Goal: Information Seeking & Learning: Learn about a topic

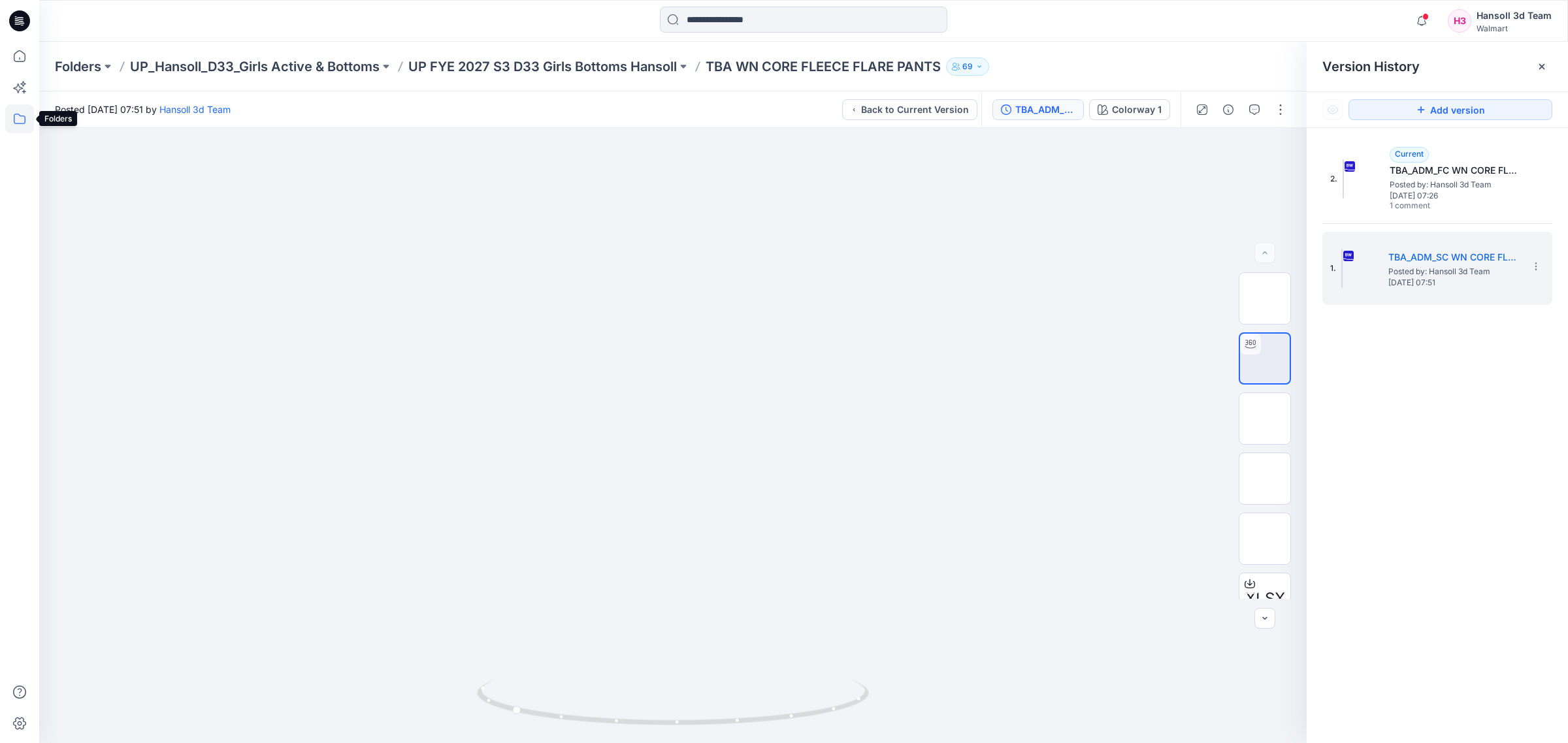
click at [24, 122] on icon at bounding box center [20, 119] width 12 height 11
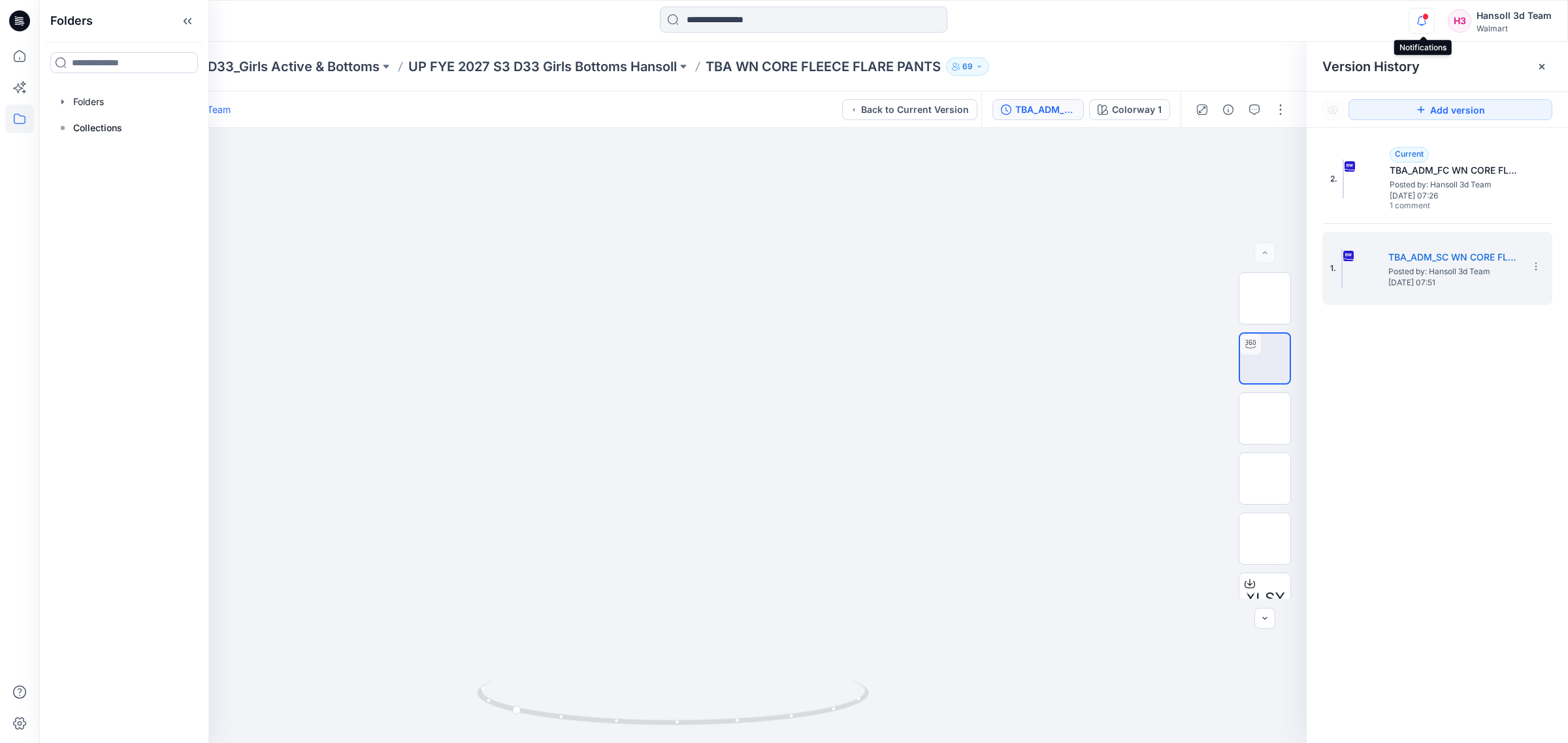
click at [1423, 25] on icon "button" at bounding box center [1421, 25] width 4 height 2
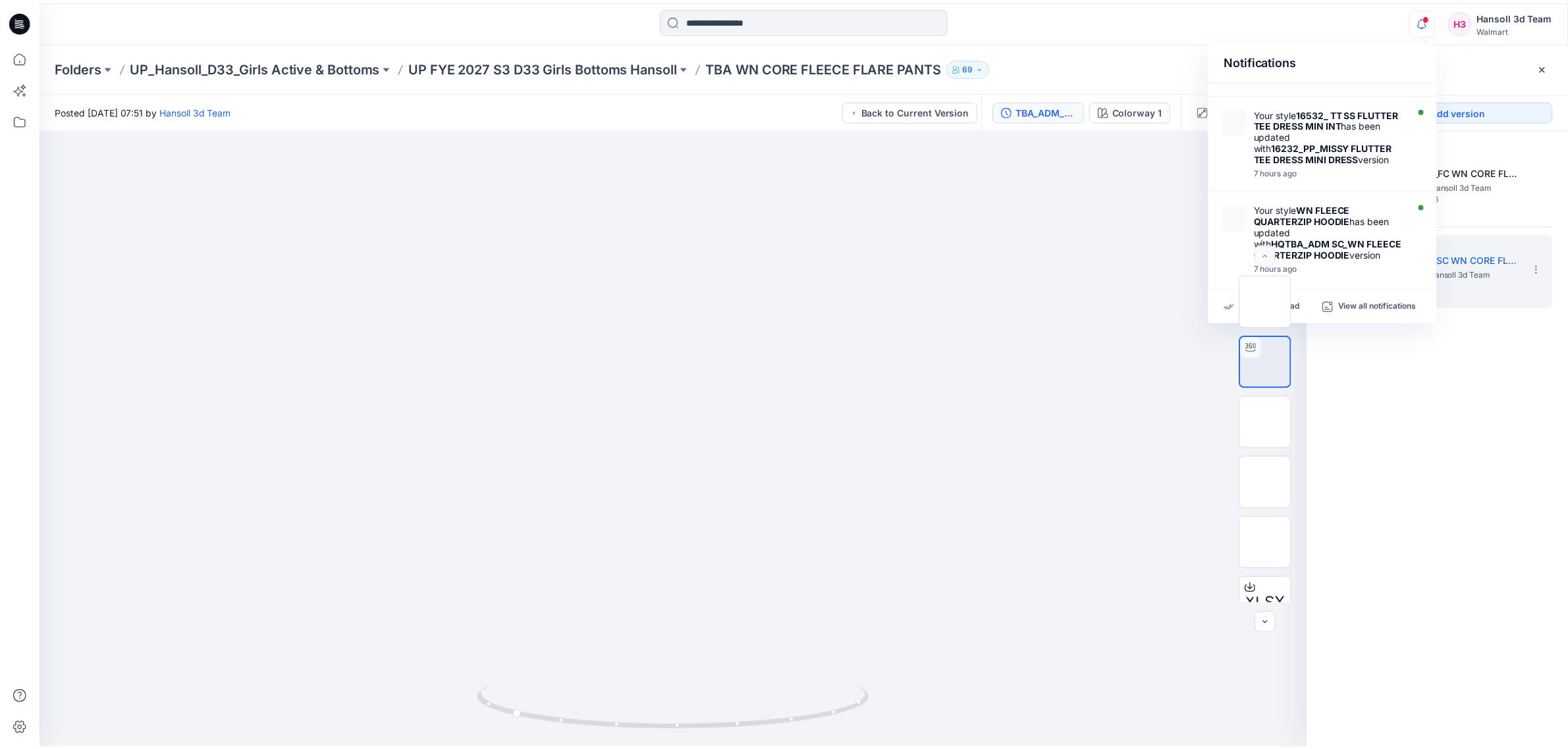
scroll to position [614, 0]
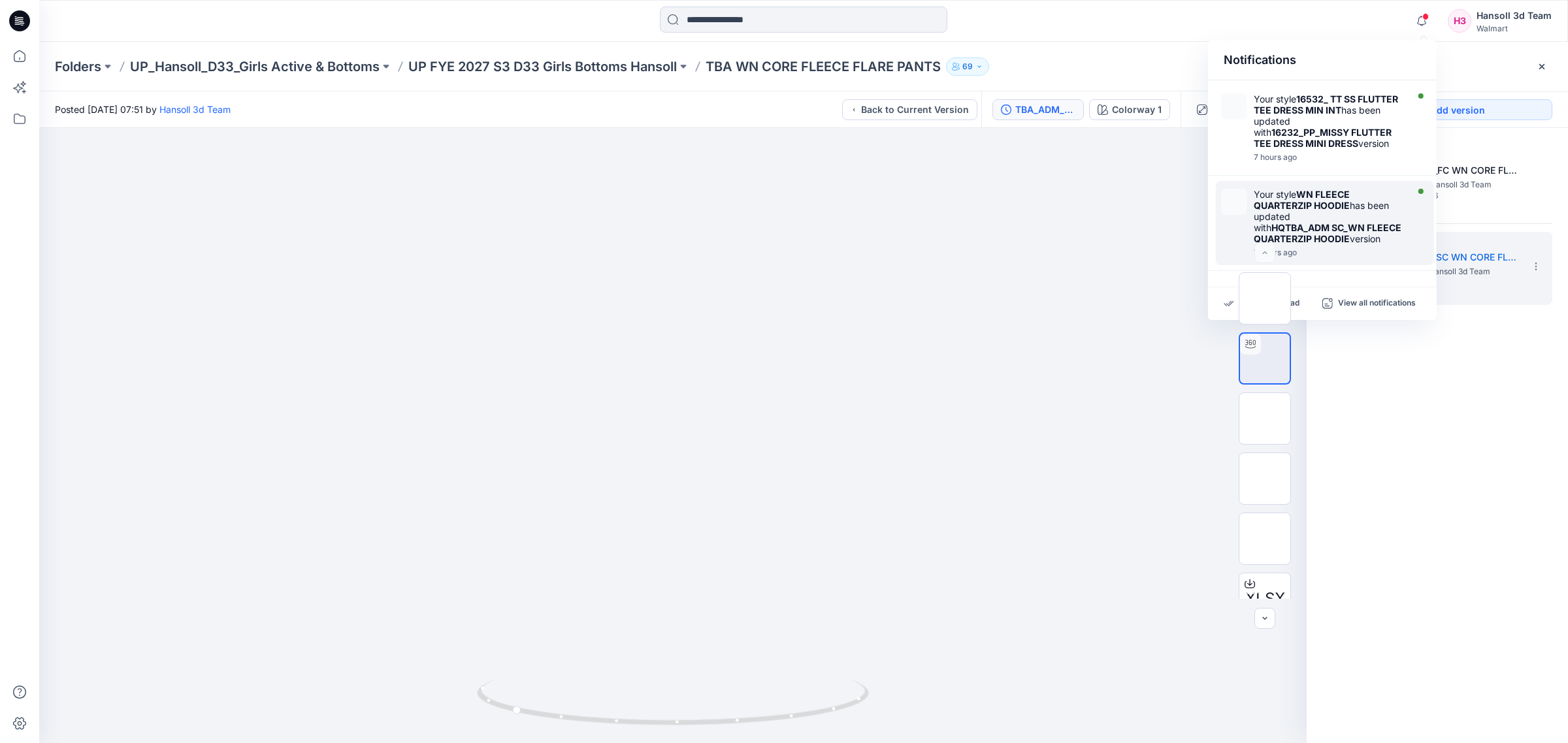
click at [1375, 253] on div "7 hours ago" at bounding box center [1328, 253] width 150 height 9
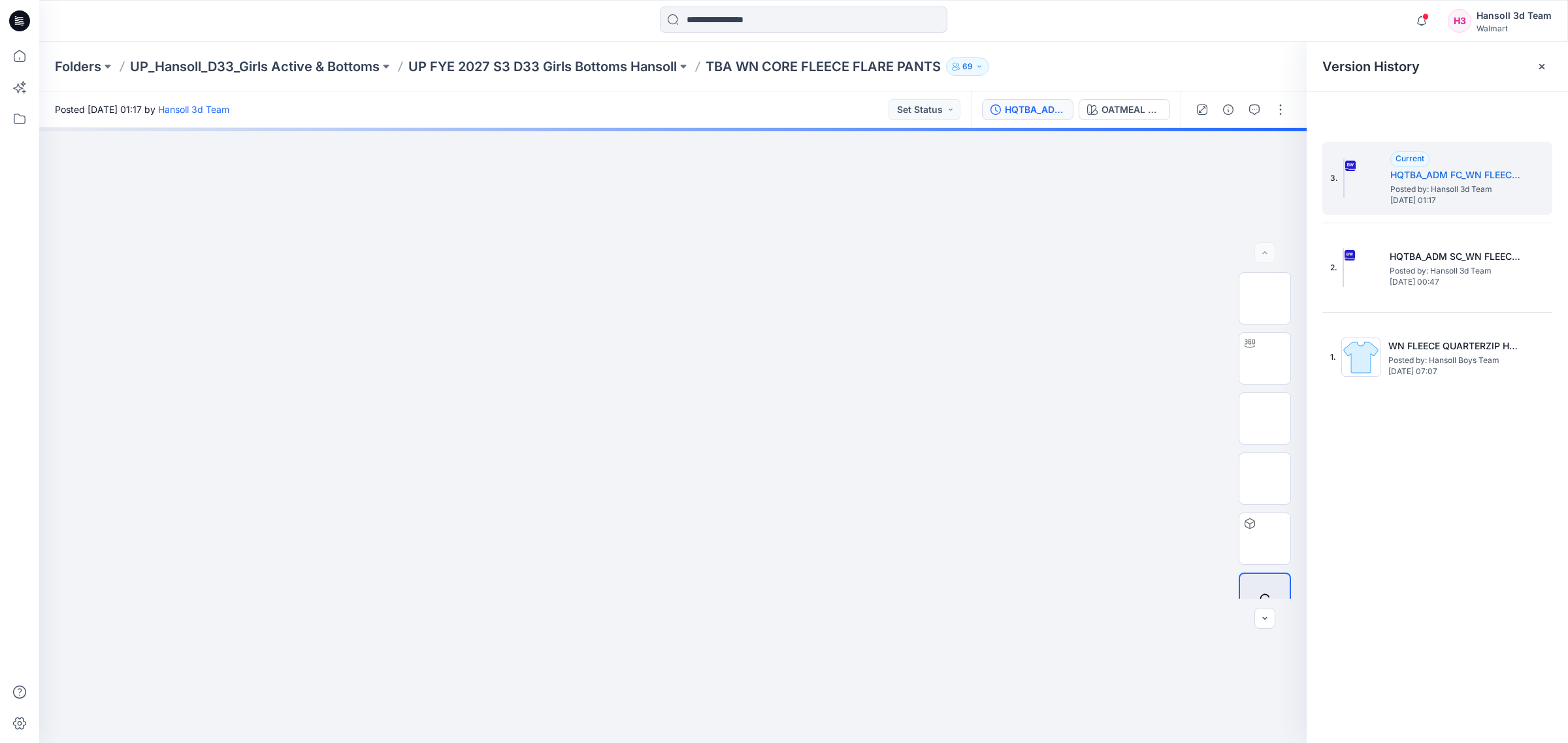
click at [614, 108] on div "Posted [DATE] 01:17 by [PERSON_NAME] 3d Team Set Status" at bounding box center [505, 109] width 931 height 36
click at [5, 56] on icon at bounding box center [19, 56] width 28 height 28
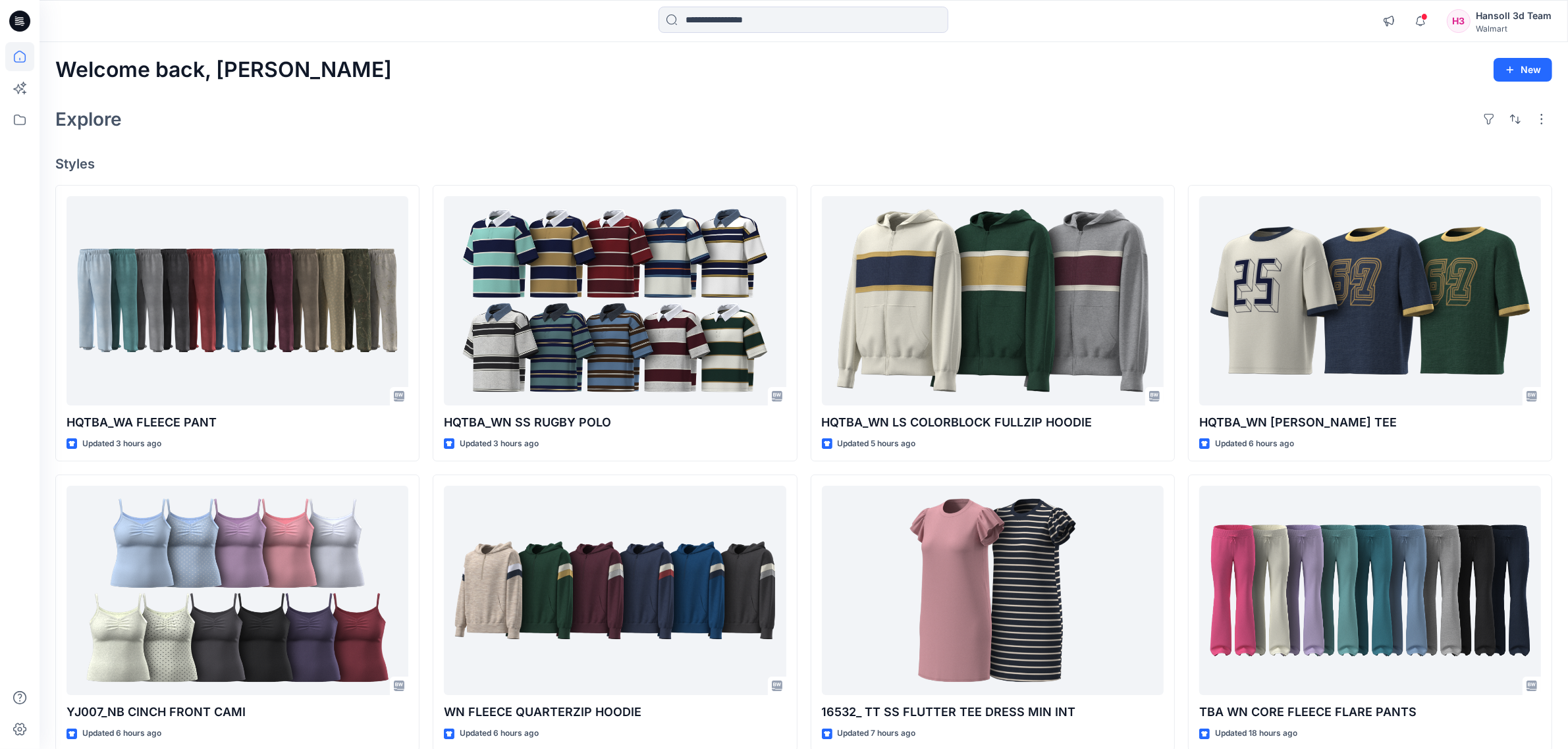
click at [511, 95] on div "Welcome back, [PERSON_NAME] New Explore Styles HQTBA_WA FLEECE PANT Updated 3 h…" at bounding box center [803, 573] width 1528 height 1062
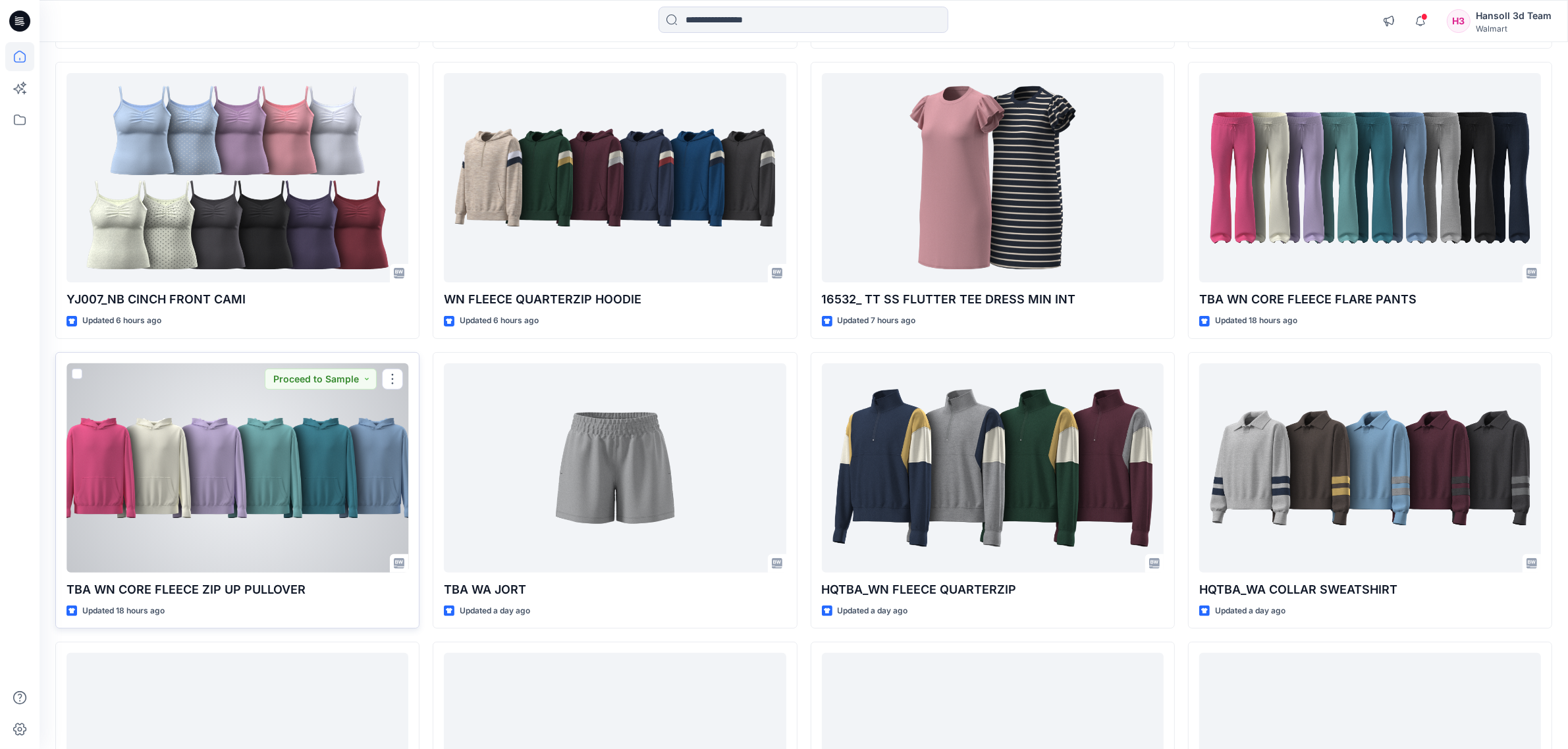
scroll to position [494, 0]
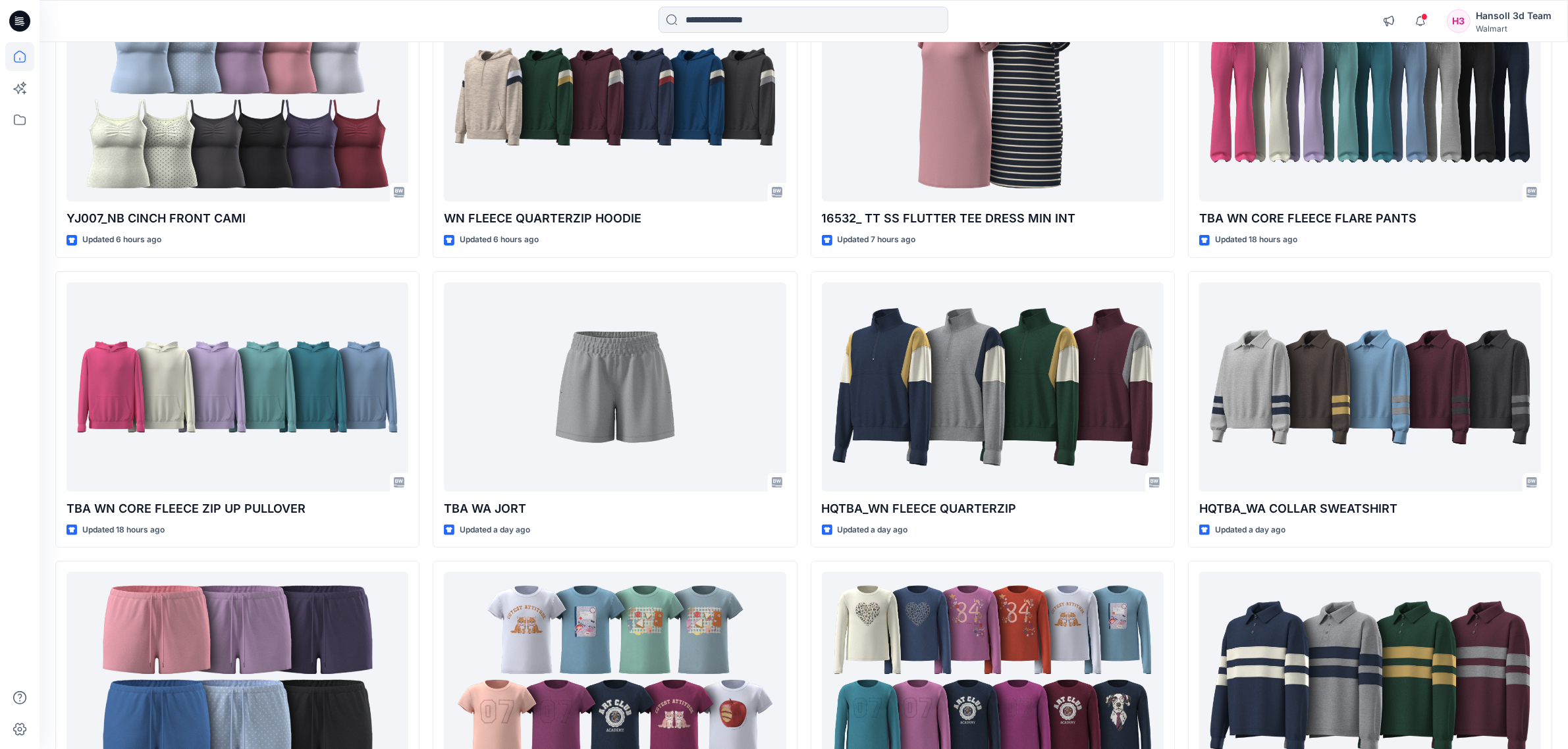
click at [426, 520] on div "HQTBA_WA FLEECE PANT Updated 3 hours ago YJ007_NB CINCH FRONT CAMI Updated 6 ho…" at bounding box center [803, 555] width 1497 height 1727
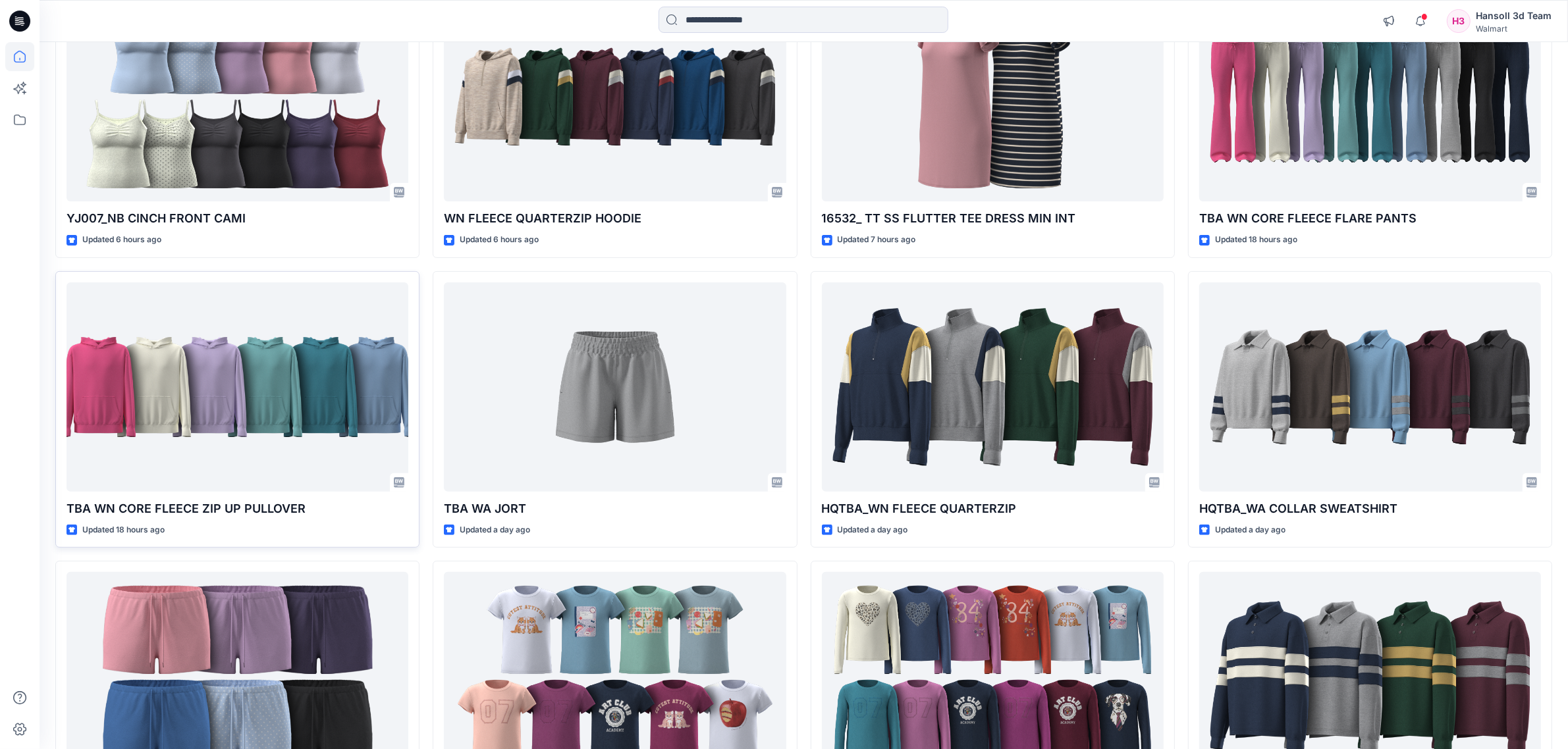
drag, startPoint x: 423, startPoint y: 554, endPoint x: 411, endPoint y: 540, distance: 18.4
click at [423, 554] on div "HQTBA_WA FLEECE PANT Updated 3 hours ago YJ007_NB CINCH FRONT CAMI Updated 6 ho…" at bounding box center [803, 555] width 1497 height 1727
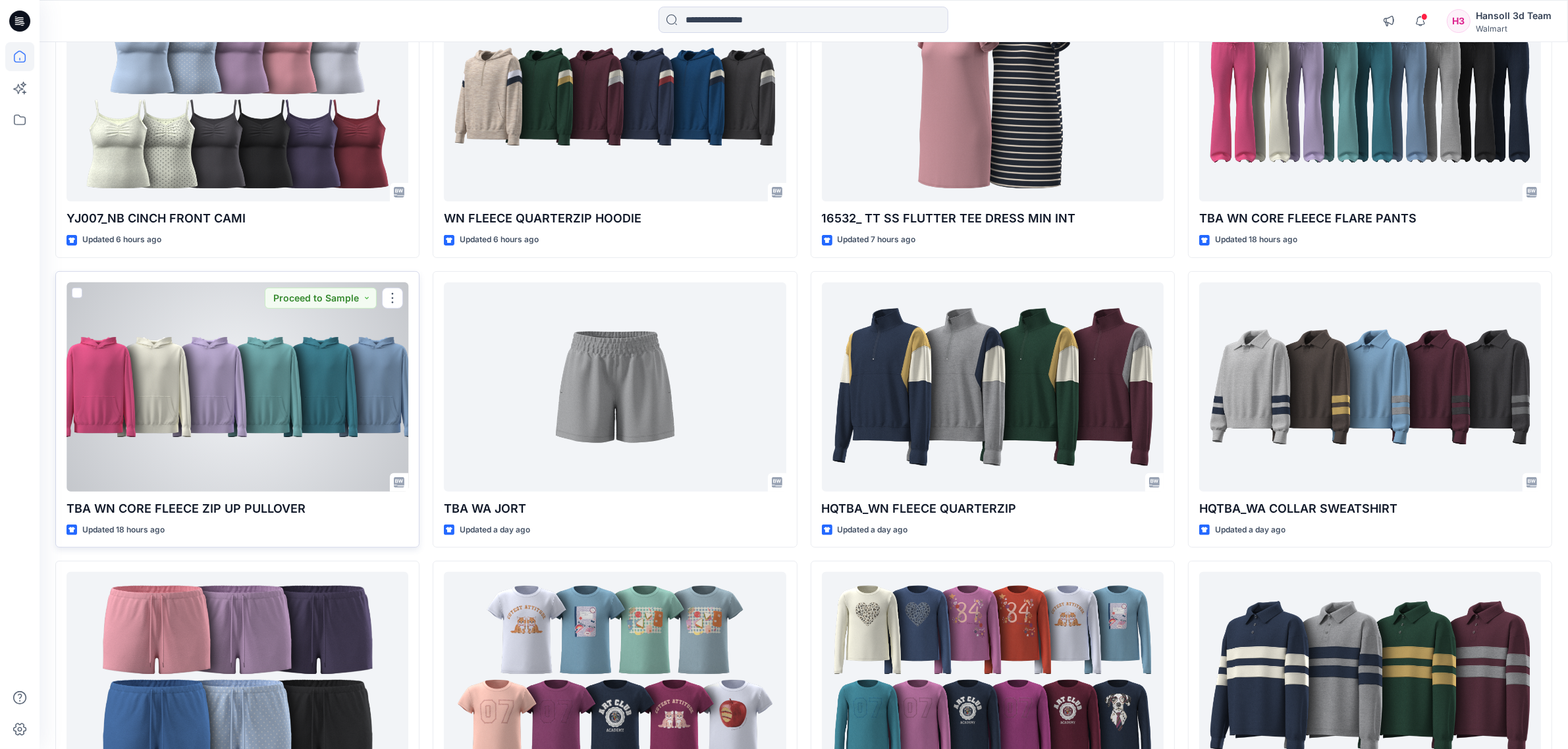
click at [335, 457] on div at bounding box center [237, 387] width 342 height 209
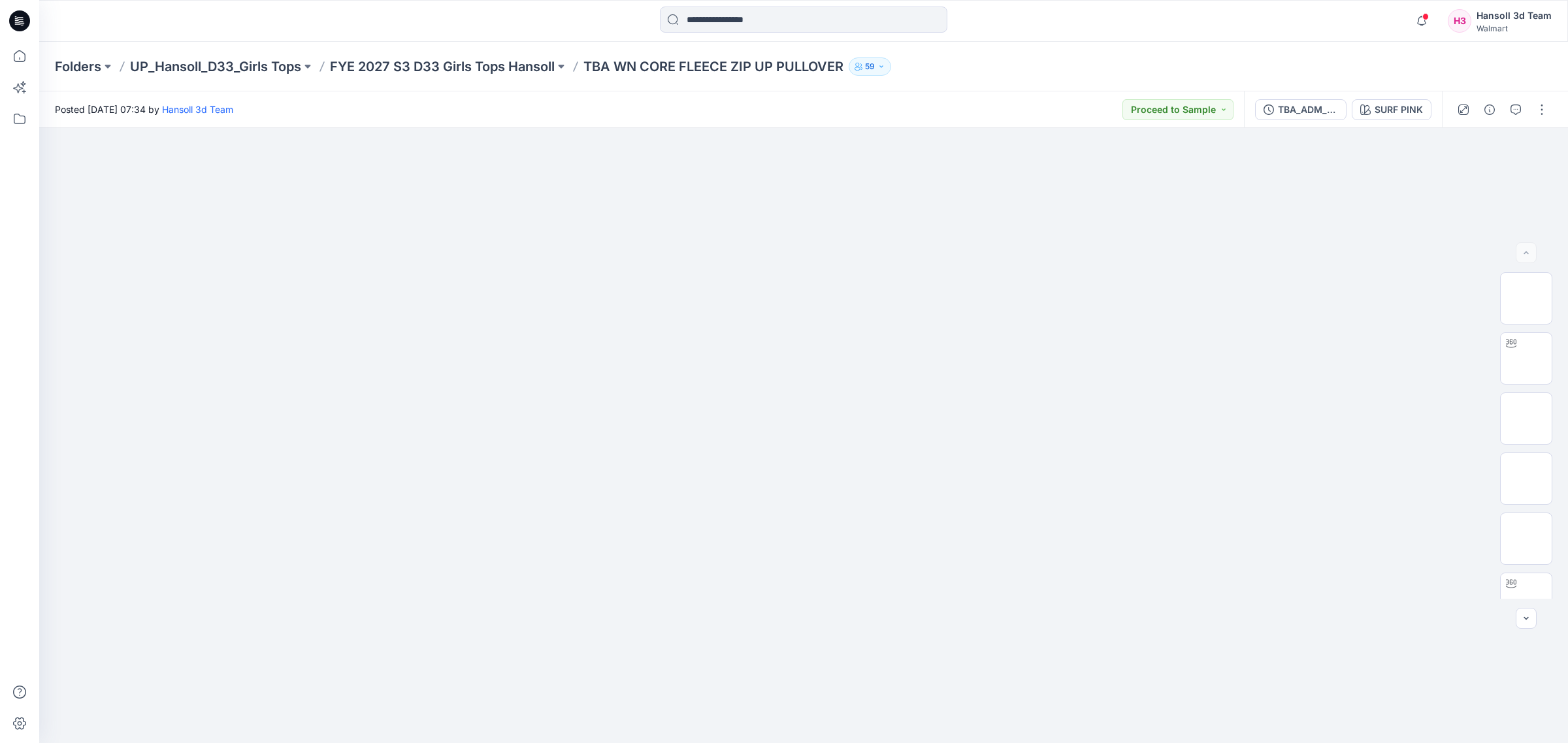
click at [649, 115] on div "Posted [DATE] 07:34 by [PERSON_NAME] 3d Team Proceed to Sample" at bounding box center [641, 109] width 1204 height 36
drag, startPoint x: 531, startPoint y: 114, endPoint x: 825, endPoint y: 92, distance: 294.8
click at [538, 113] on div "Posted [DATE] 07:34 by [PERSON_NAME] 3d Team Proceed to Sample" at bounding box center [641, 109] width 1204 height 36
click at [1053, 65] on div "Folders UP_Hansoll_D33_Girls Tops FYE 2027 S3 D33 Girls Tops Hansoll TBA WN COR…" at bounding box center [753, 67] width 1395 height 19
drag, startPoint x: 1235, startPoint y: 50, endPoint x: 1393, endPoint y: 56, distance: 158.1
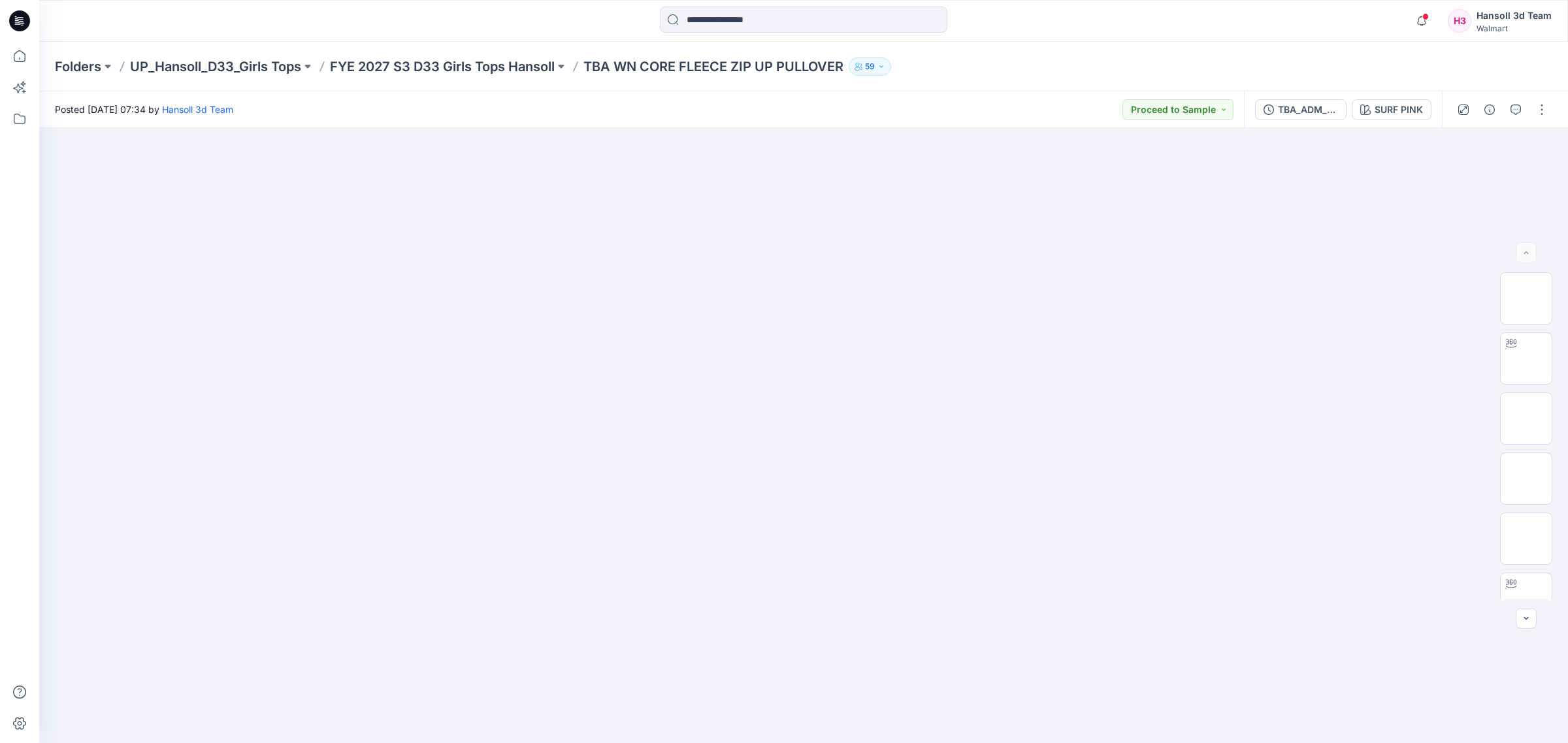
click at [1235, 50] on div "Folders UP_Hansoll_D33_Girls Tops FYE 2027 S3 D33 Girls Tops Hansoll TBA WN COR…" at bounding box center [803, 66] width 1528 height 50
click at [1065, 102] on div "Posted [DATE] 07:34 by [PERSON_NAME] 3d Team Proceed to Sample" at bounding box center [641, 109] width 1204 height 36
click at [654, 111] on div "Posted [DATE] 07:34 by [PERSON_NAME] 3d Team Proceed to Sample" at bounding box center [641, 109] width 1204 height 36
click at [809, 239] on img at bounding box center [804, 239] width 653 height 0
click at [954, 112] on div "Posted [DATE] 07:34 by [PERSON_NAME] 3d Team Proceed to Sample" at bounding box center [641, 109] width 1204 height 36
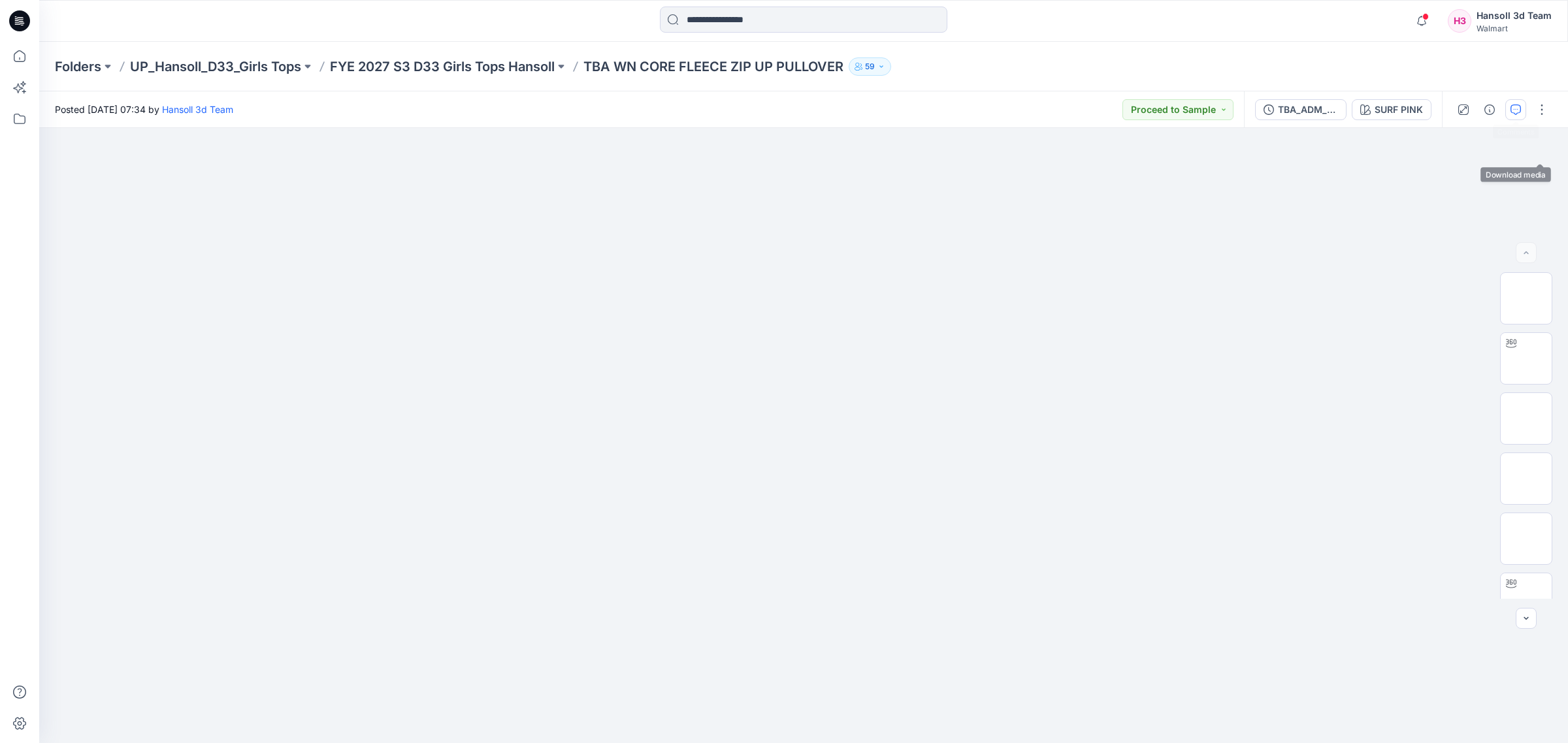
click at [1513, 118] on button "button" at bounding box center [1516, 110] width 21 height 21
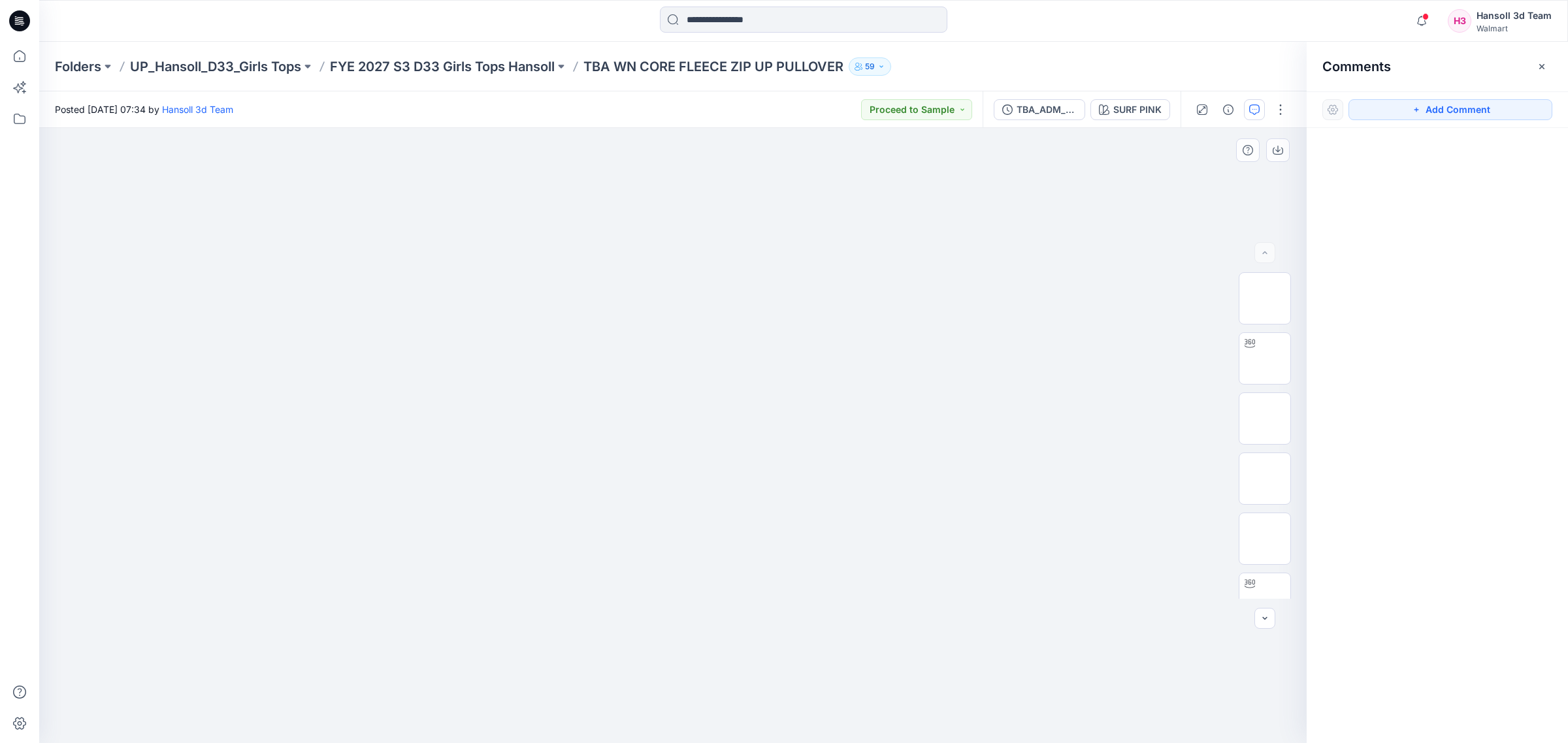
click at [752, 132] on div at bounding box center [673, 436] width 1267 height 615
click at [1020, 523] on div at bounding box center [673, 436] width 1267 height 615
click at [1255, 346] on div at bounding box center [1250, 344] width 21 height 21
drag, startPoint x: 805, startPoint y: 716, endPoint x: 831, endPoint y: 702, distance: 29.5
click at [831, 702] on icon at bounding box center [675, 704] width 395 height 49
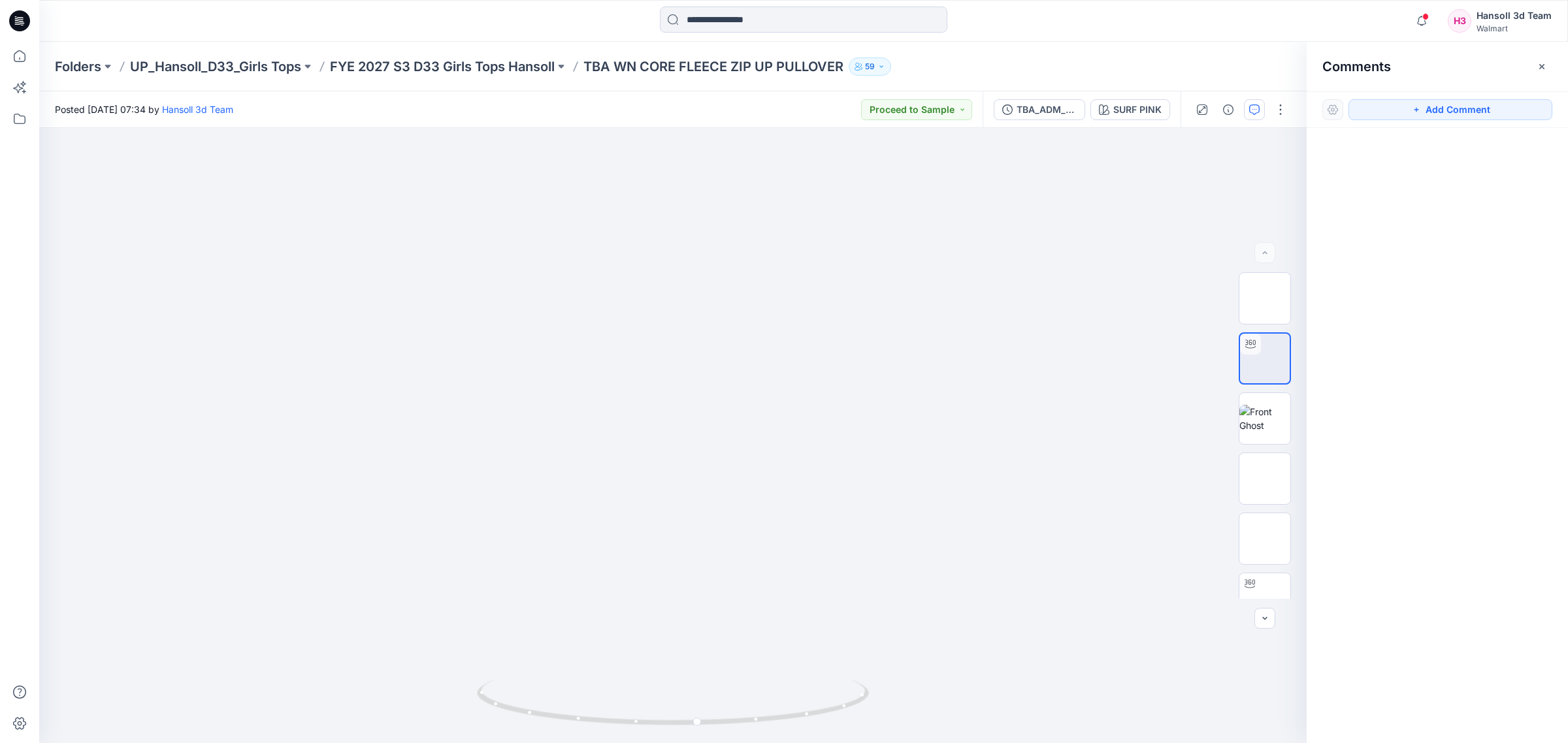
click at [1424, 418] on div at bounding box center [1436, 411] width 261 height 567
drag, startPoint x: 854, startPoint y: 710, endPoint x: 811, endPoint y: 710, distance: 43.0
click at [811, 710] on icon at bounding box center [675, 704] width 395 height 49
drag, startPoint x: 723, startPoint y: 725, endPoint x: 755, endPoint y: 731, distance: 32.6
click at [755, 731] on div at bounding box center [673, 436] width 1267 height 615
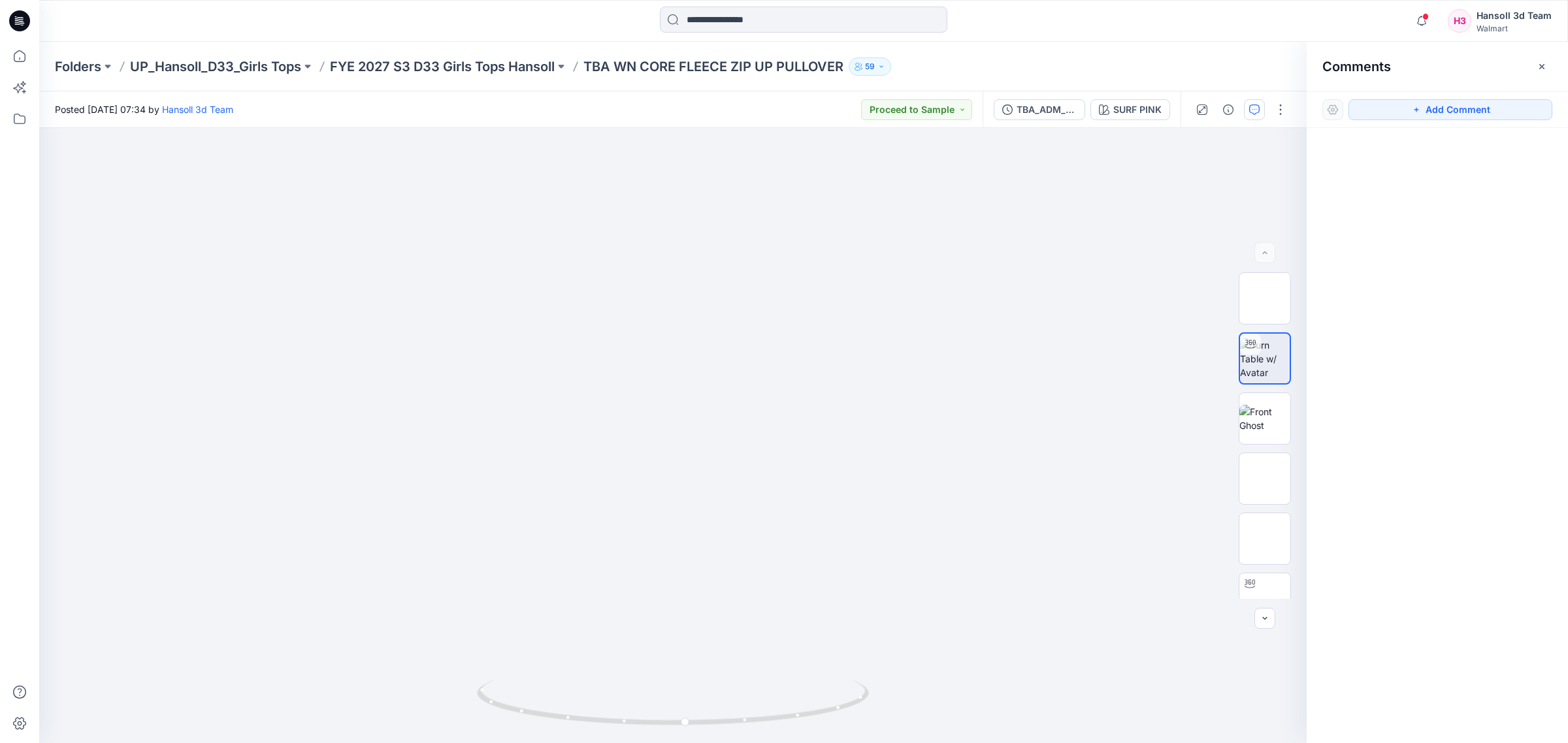
click at [749, 89] on div "Folders UP_Hansoll_D33_Girls Tops FYE 2027 S3 D33 Girls Tops Hansoll TBA WN COR…" at bounding box center [803, 66] width 1528 height 50
click at [751, 90] on div "Folders UP_Hansoll_D33_Girls Tops FYE 2027 S3 D33 Girls Tops Hansoll TBA WN COR…" at bounding box center [803, 66] width 1528 height 50
click at [755, 91] on div "Posted [DATE] 07:34 by [PERSON_NAME] 3d Team Proceed to Sample" at bounding box center [511, 109] width 943 height 36
click at [1553, 69] on div "Comments" at bounding box center [1436, 66] width 261 height 49
click at [1546, 67] on icon "button" at bounding box center [1542, 67] width 11 height 11
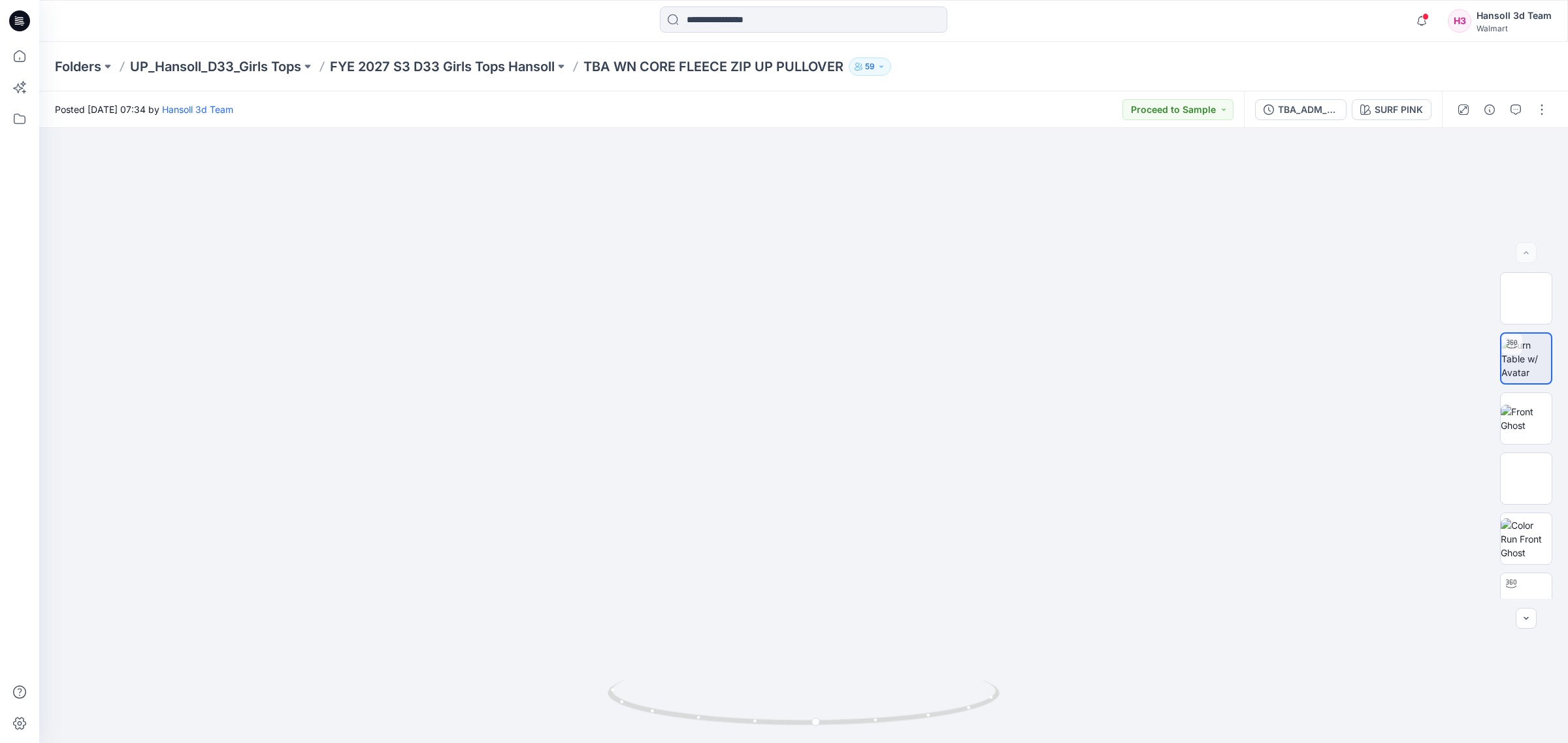
click at [1402, 50] on div "Folders UP_Hansoll_D33_Girls Tops FYE 2027 S3 D33 Girls Tops Hansoll TBA WN COR…" at bounding box center [803, 66] width 1528 height 50
click at [1021, 91] on div "Posted [DATE] 07:34 by [PERSON_NAME] 3d Team Proceed to Sample" at bounding box center [641, 109] width 1204 height 36
drag, startPoint x: 981, startPoint y: 707, endPoint x: 1003, endPoint y: 691, distance: 27.2
click at [1003, 691] on div at bounding box center [803, 436] width 1528 height 615
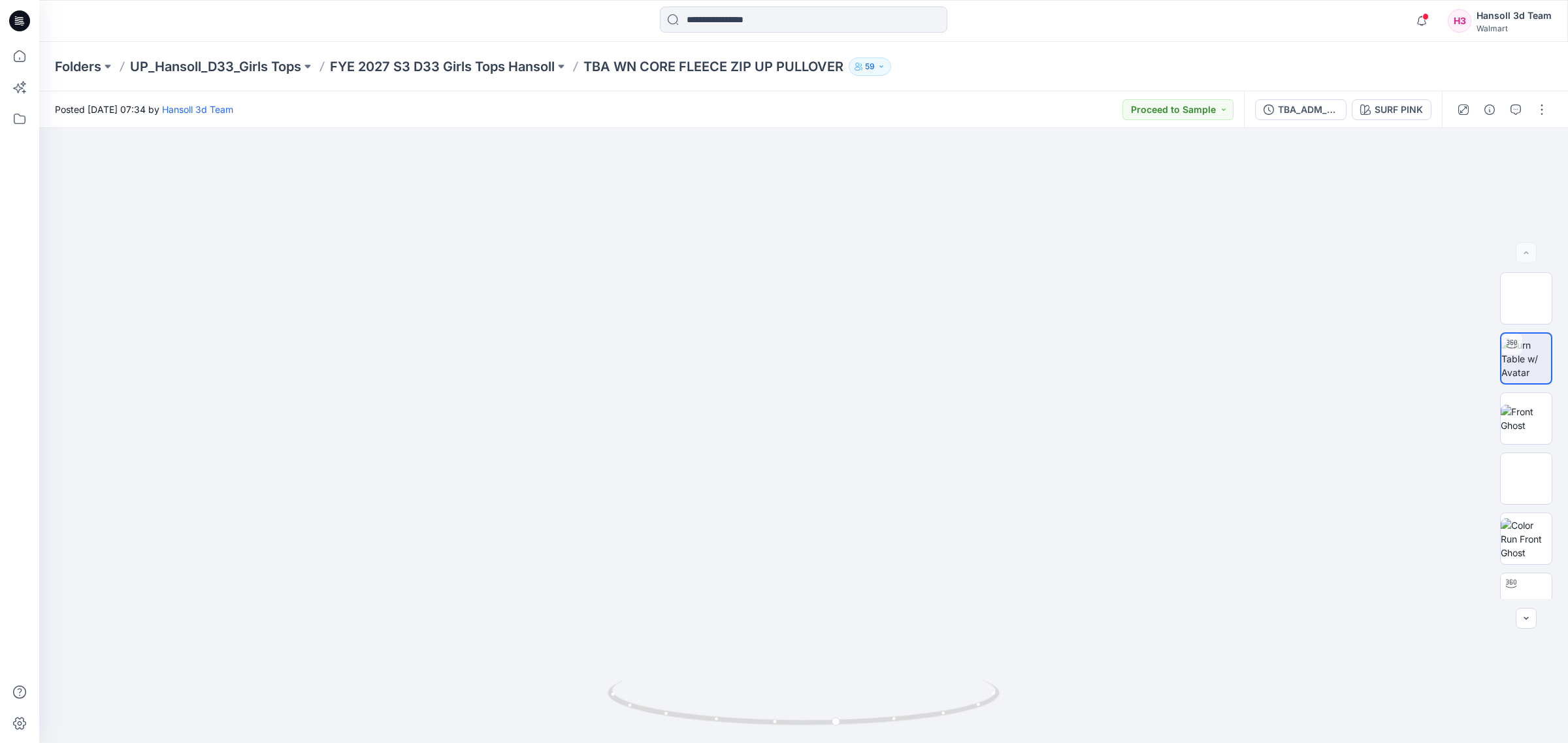
click at [831, 114] on div "Posted [DATE] 07:34 by [PERSON_NAME] 3d Team Proceed to Sample" at bounding box center [641, 109] width 1204 height 36
click at [833, 98] on div "Posted [DATE] 07:34 by [PERSON_NAME] 3d Team Proceed to Sample" at bounding box center [641, 109] width 1204 height 36
click at [815, 106] on div "Posted [DATE] 07:34 by [PERSON_NAME] 3d Team Proceed to Sample" at bounding box center [641, 109] width 1204 height 36
click at [804, 65] on p "TBA WN CORE FLEECE ZIP UP PULLOVER" at bounding box center [713, 67] width 260 height 19
drag, startPoint x: 847, startPoint y: 69, endPoint x: 589, endPoint y: 73, distance: 258.0
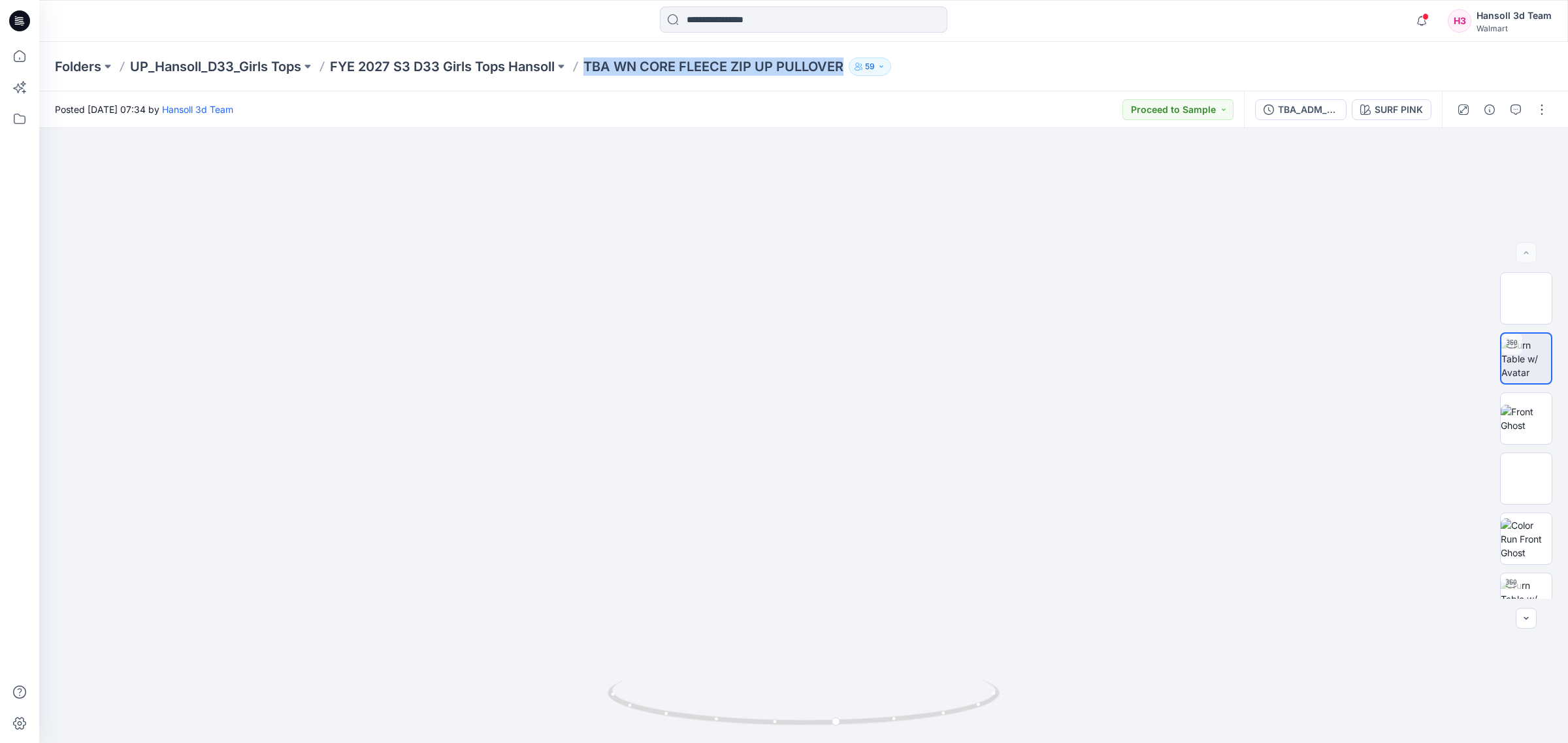
click at [589, 73] on p "TBA WN CORE FLEECE ZIP UP PULLOVER" at bounding box center [713, 67] width 260 height 19
click at [641, 95] on div "Posted [DATE] 07:34 by [PERSON_NAME] 3d Team Proceed to Sample" at bounding box center [641, 109] width 1204 height 36
drag, startPoint x: 598, startPoint y: 71, endPoint x: 856, endPoint y: 81, distance: 258.2
click at [856, 81] on div "Folders UP_Hansoll_D33_Girls Tops FYE 2027 S3 D33 Girls Tops Hansoll TBA WN COR…" at bounding box center [803, 66] width 1528 height 50
click at [835, 116] on div "Posted [DATE] 07:34 by [PERSON_NAME] 3d Team Proceed to Sample" at bounding box center [641, 109] width 1204 height 36
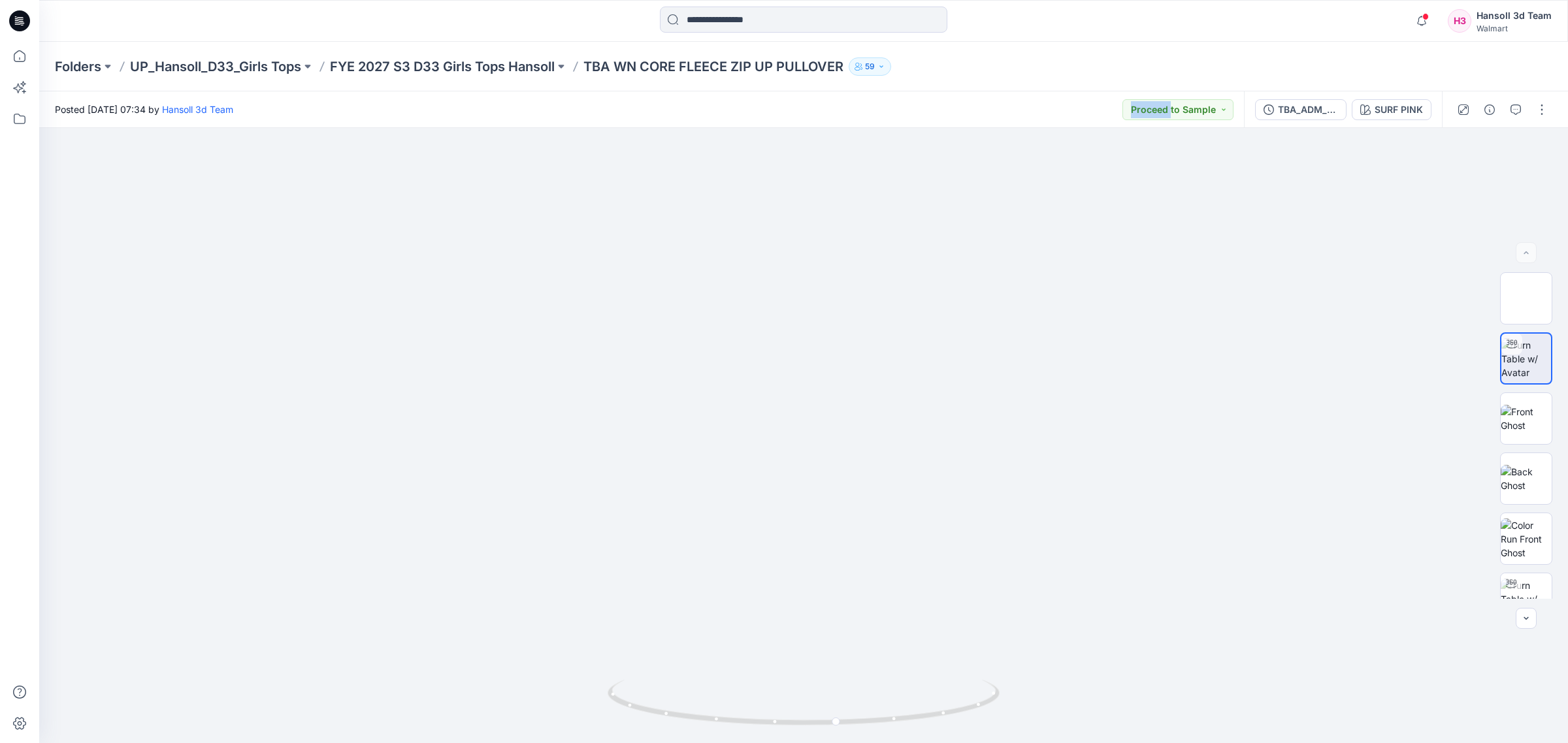
click at [835, 116] on div "Posted [DATE] 07:34 by [PERSON_NAME] 3d Team Proceed to Sample" at bounding box center [641, 109] width 1204 height 36
click at [836, 103] on div "Posted [DATE] 07:34 by [PERSON_NAME] 3d Team Proceed to Sample" at bounding box center [641, 109] width 1204 height 36
click at [917, 109] on div "Posted [DATE] 07:34 by [PERSON_NAME] 3d Team Proceed to Sample" at bounding box center [641, 109] width 1204 height 36
click at [883, 106] on div "Posted [DATE] 07:34 by [PERSON_NAME] 3d Team Proceed to Sample" at bounding box center [641, 109] width 1204 height 36
click at [889, 106] on div "Posted [DATE] 07:34 by [PERSON_NAME] 3d Team Proceed to Sample" at bounding box center [641, 109] width 1204 height 36
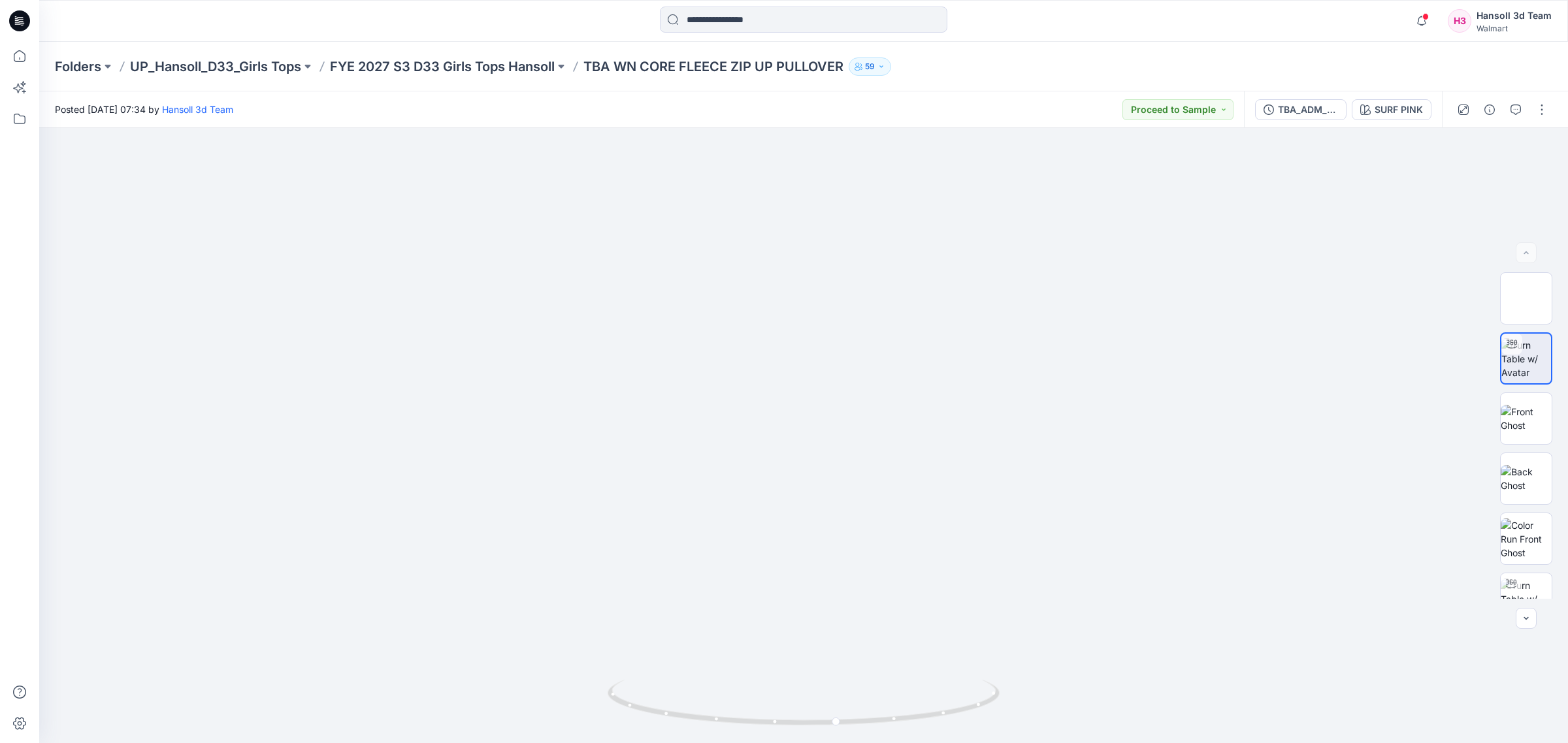
click at [829, 111] on div "Posted [DATE] 07:34 by [PERSON_NAME] 3d Team Proceed to Sample" at bounding box center [641, 109] width 1204 height 36
drag, startPoint x: 870, startPoint y: 702, endPoint x: 960, endPoint y: 705, distance: 90.0
click at [960, 705] on icon at bounding box center [805, 704] width 395 height 49
drag, startPoint x: 863, startPoint y: 705, endPoint x: 766, endPoint y: 723, distance: 98.7
click at [766, 723] on icon at bounding box center [805, 704] width 395 height 49
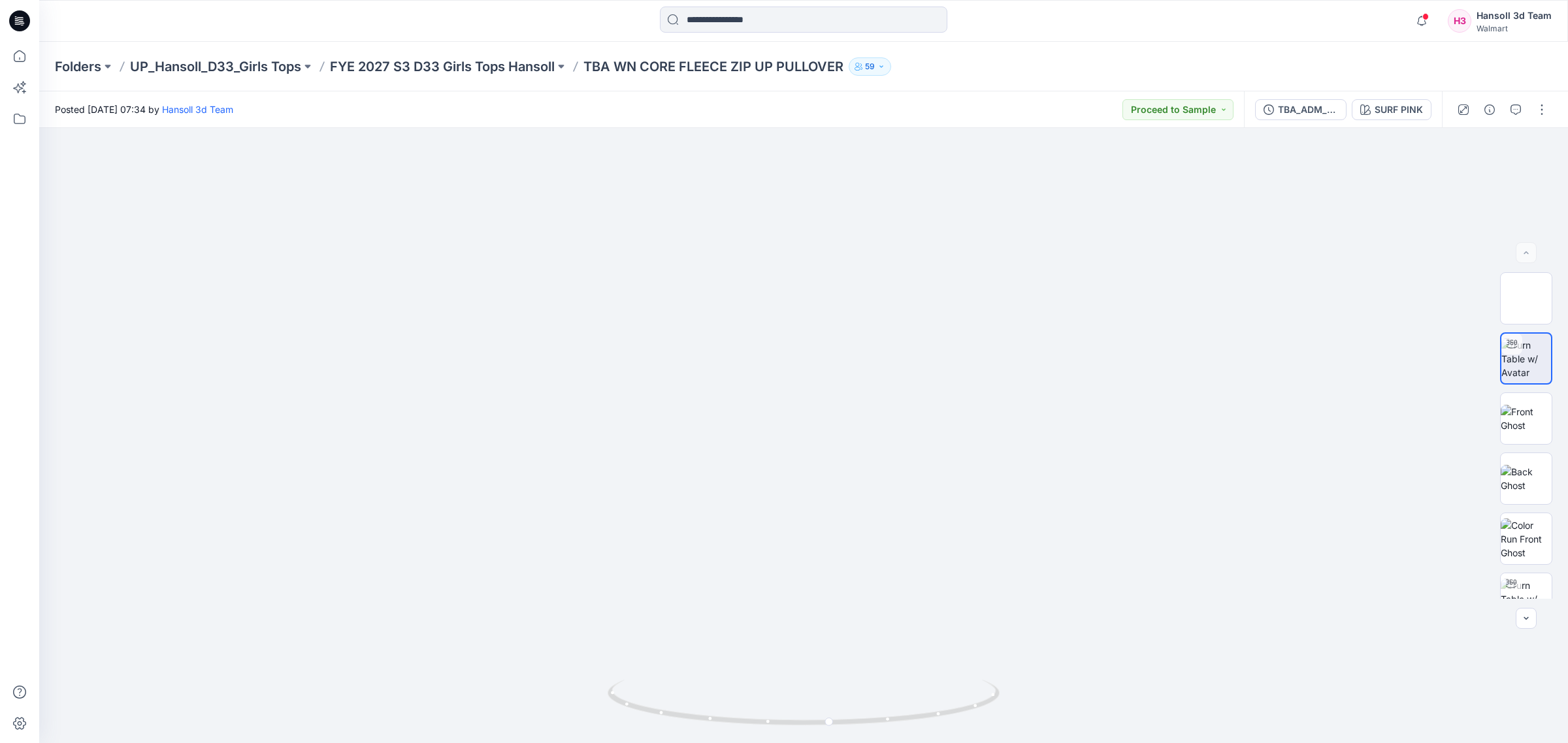
click at [817, 116] on div "Posted [DATE] 07:34 by [PERSON_NAME] 3d Team Proceed to Sample" at bounding box center [641, 109] width 1204 height 36
drag, startPoint x: 930, startPoint y: 732, endPoint x: 903, endPoint y: 732, distance: 27.0
click at [903, 732] on img at bounding box center [804, 711] width 392 height 63
click at [839, 108] on div "Posted [DATE] 07:34 by [PERSON_NAME] 3d Team Proceed to Sample" at bounding box center [641, 109] width 1204 height 36
click at [833, 108] on div "Posted [DATE] 07:34 by [PERSON_NAME] 3d Team Proceed to Sample" at bounding box center [641, 109] width 1204 height 36
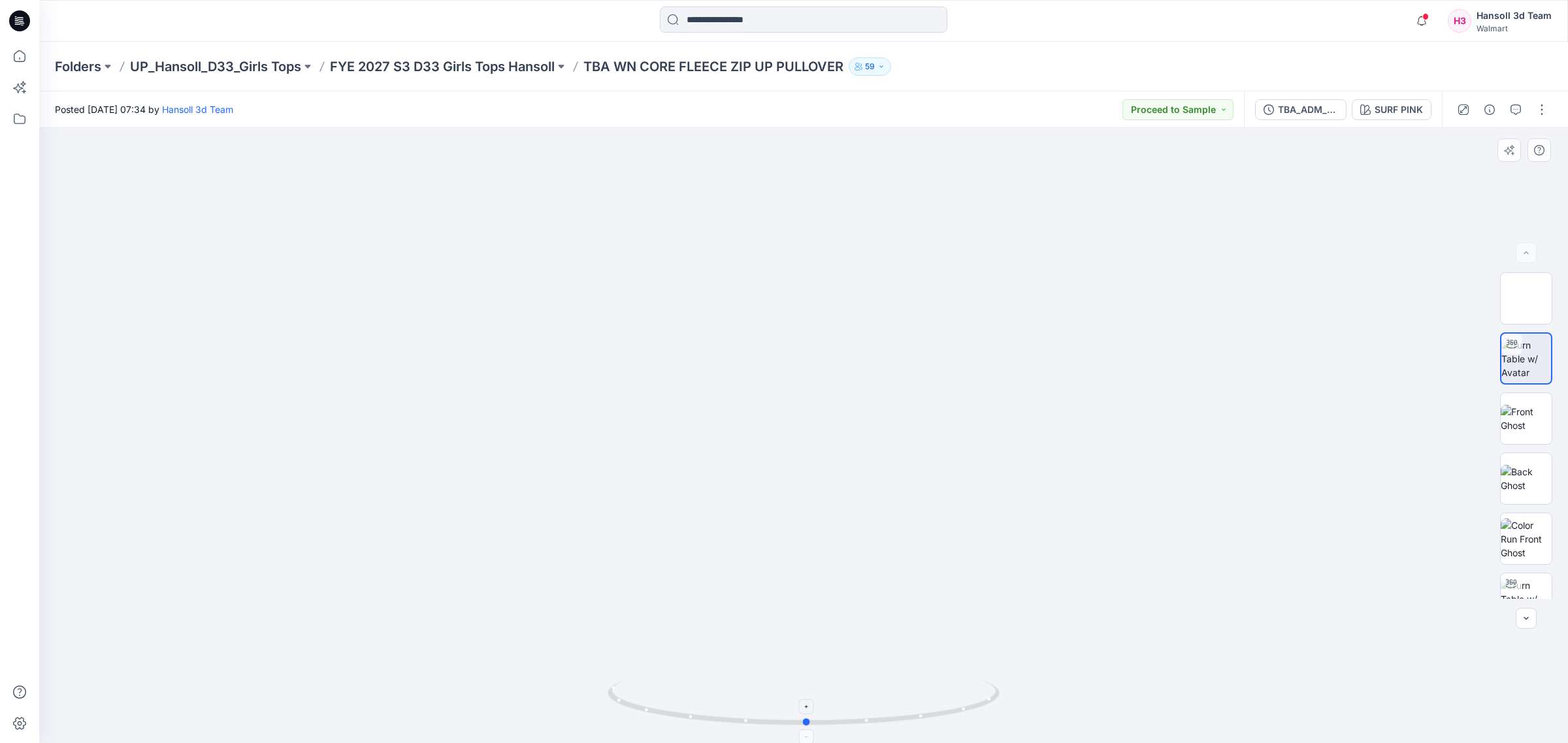
drag, startPoint x: 768, startPoint y: 740, endPoint x: 772, endPoint y: 703, distance: 37.2
click at [772, 703] on div at bounding box center [803, 436] width 1528 height 615
click at [952, 83] on div "Folders UP_Hansoll_D33_Girls Tops FYE 2027 S3 D33 Girls Tops Hansoll TBA WN COR…" at bounding box center [803, 66] width 1528 height 50
drag, startPoint x: 878, startPoint y: 590, endPoint x: 868, endPoint y: 641, distance: 52.0
click at [868, 641] on img at bounding box center [803, 520] width 784 height 783
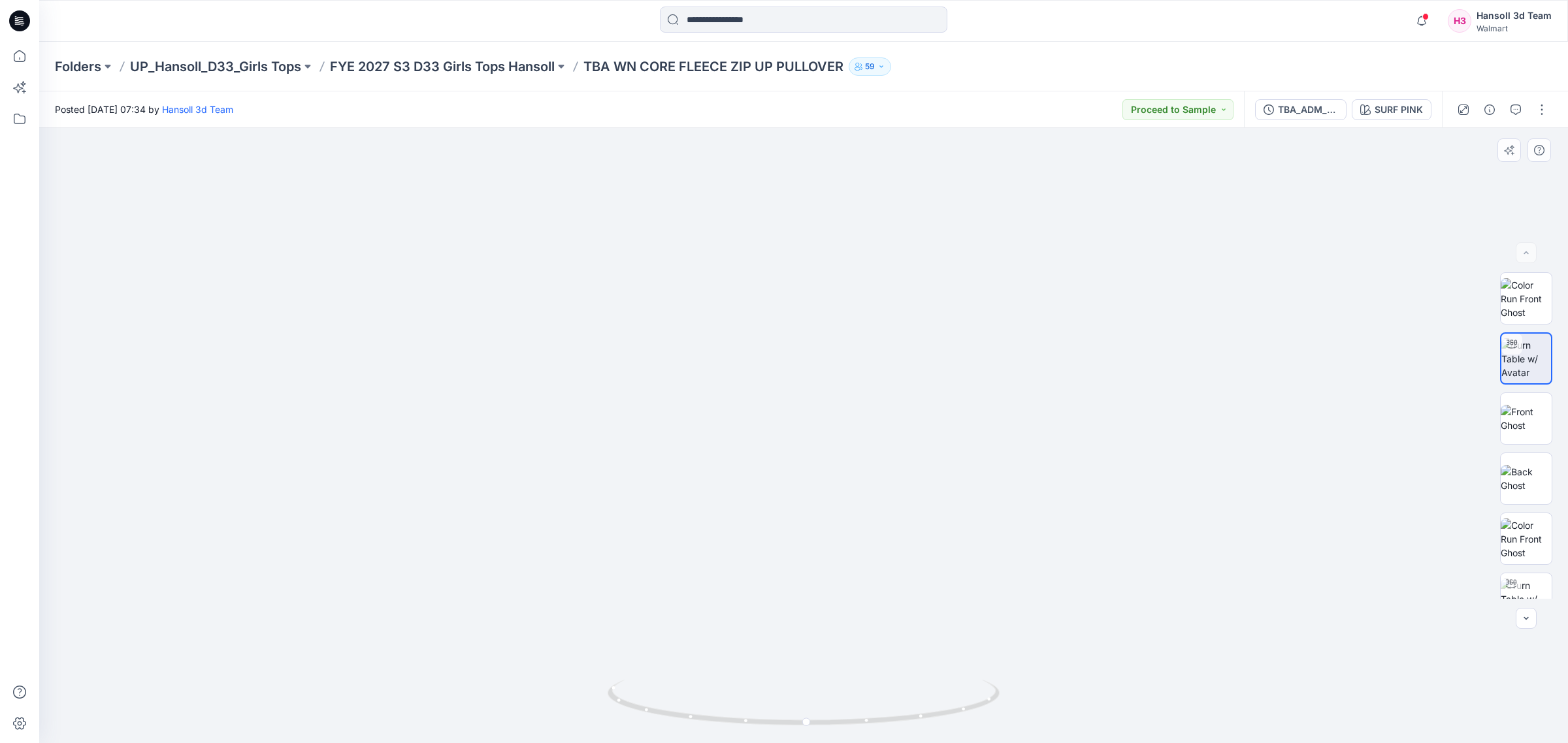
drag, startPoint x: 868, startPoint y: 641, endPoint x: 839, endPoint y: 606, distance: 45.5
click at [808, 657] on img at bounding box center [803, 520] width 784 height 783
drag, startPoint x: 841, startPoint y: 605, endPoint x: 827, endPoint y: 615, distance: 17.2
click at [827, 615] on img at bounding box center [803, 520] width 784 height 783
click at [1046, 99] on div "Posted [DATE] 07:34 by [PERSON_NAME] 3d Team Proceed to Sample" at bounding box center [641, 109] width 1204 height 36
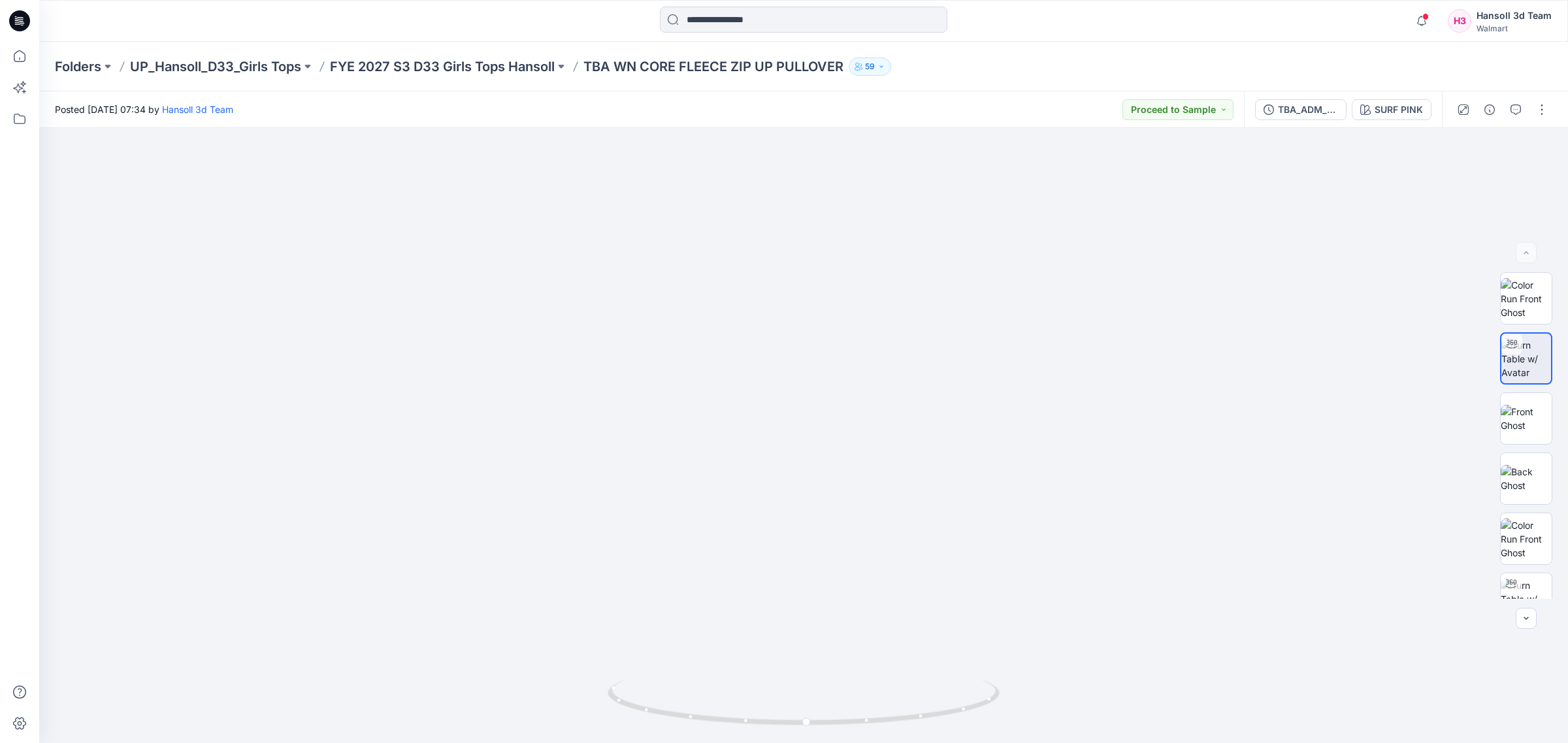
click at [1010, 92] on div "Posted [DATE] 07:34 by [PERSON_NAME] 3d Team Proceed to Sample" at bounding box center [641, 109] width 1204 height 36
drag, startPoint x: 903, startPoint y: 584, endPoint x: 903, endPoint y: 541, distance: 43.0
click at [903, 541] on img at bounding box center [803, 520] width 784 height 783
drag, startPoint x: 908, startPoint y: 565, endPoint x: 908, endPoint y: 596, distance: 31.0
click at [908, 596] on img at bounding box center [804, 516] width 952 height 952
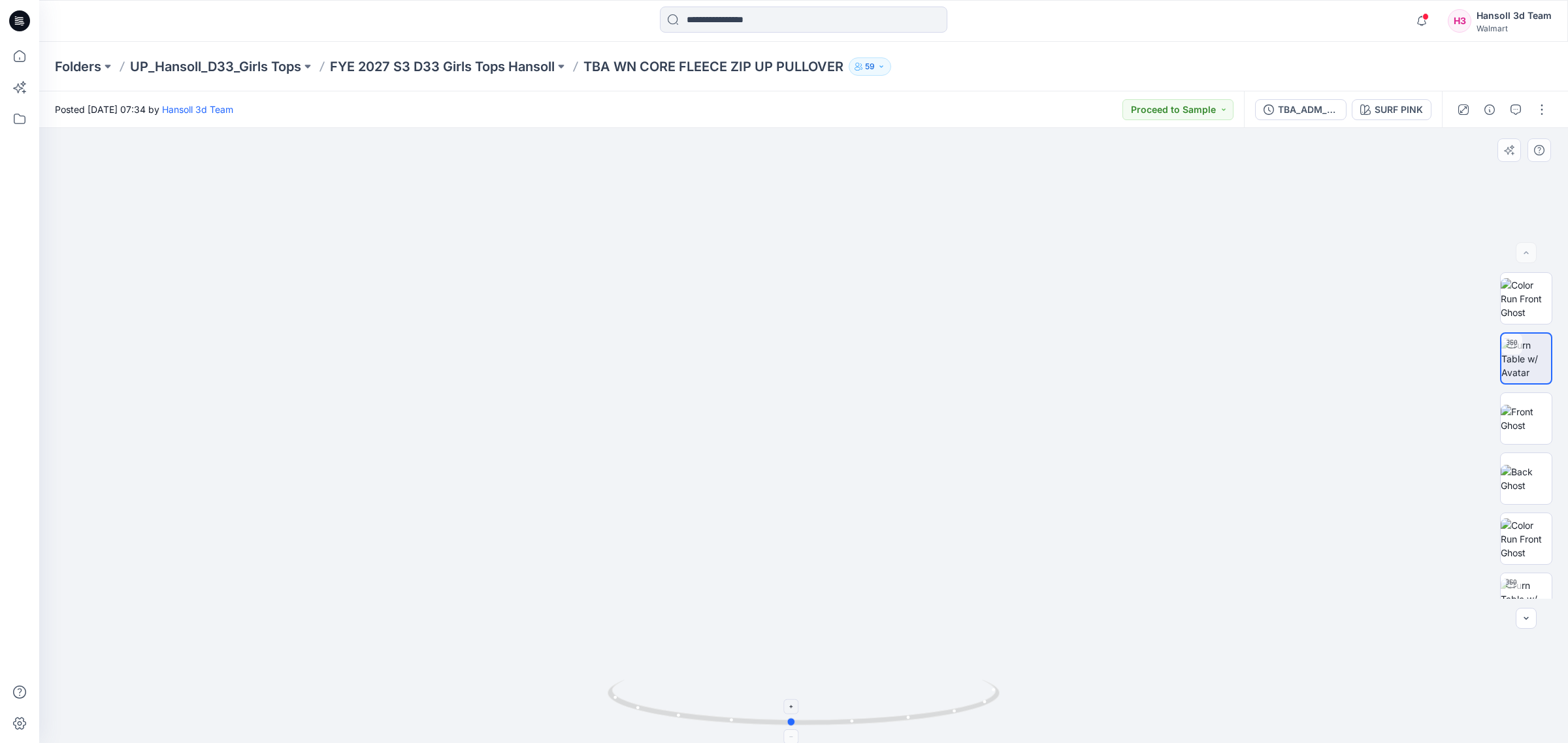
drag, startPoint x: 893, startPoint y: 725, endPoint x: 903, endPoint y: 694, distance: 32.6
click at [903, 694] on icon at bounding box center [805, 704] width 395 height 49
drag, startPoint x: 960, startPoint y: 711, endPoint x: 1017, endPoint y: 703, distance: 57.6
click at [1017, 703] on div at bounding box center [803, 436] width 1528 height 615
drag, startPoint x: 934, startPoint y: 720, endPoint x: 950, endPoint y: 713, distance: 17.5
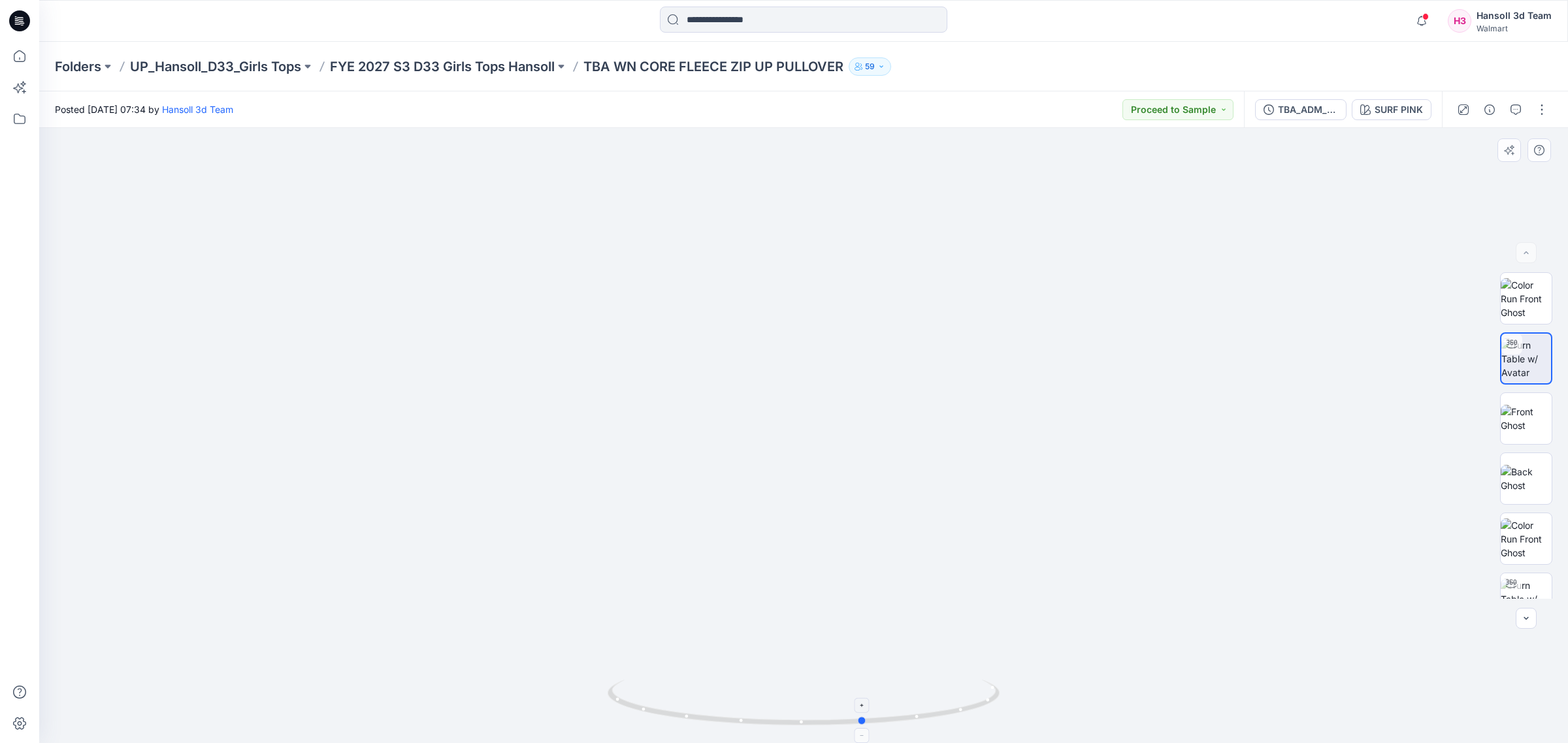
click at [950, 713] on icon at bounding box center [805, 704] width 395 height 49
click at [618, 112] on div "Posted [DATE] 07:34 by [PERSON_NAME] 3d Team Proceed to Sample" at bounding box center [641, 109] width 1204 height 36
drag, startPoint x: 621, startPoint y: 109, endPoint x: 1102, endPoint y: 190, distance: 487.8
click at [622, 109] on div "Posted [DATE] 07:34 by [PERSON_NAME] 3d Team Proceed to Sample" at bounding box center [641, 109] width 1204 height 36
drag, startPoint x: 916, startPoint y: 715, endPoint x: 903, endPoint y: 724, distance: 15.8
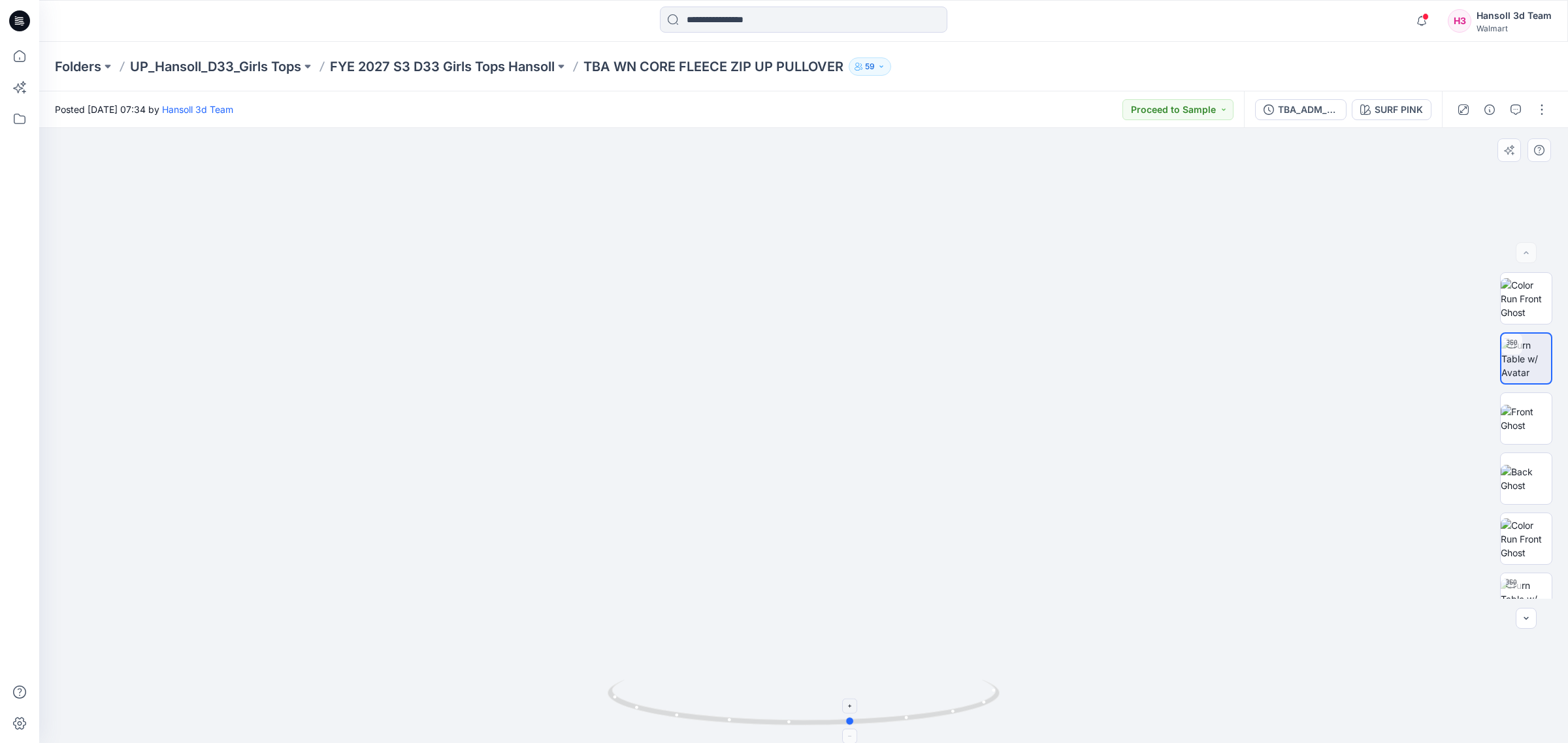
click at [903, 724] on icon at bounding box center [805, 704] width 395 height 49
click at [781, 126] on div "Posted [DATE] 07:34 by [PERSON_NAME] 3d Team Proceed to Sample" at bounding box center [641, 109] width 1204 height 36
